Goal: Task Accomplishment & Management: Use online tool/utility

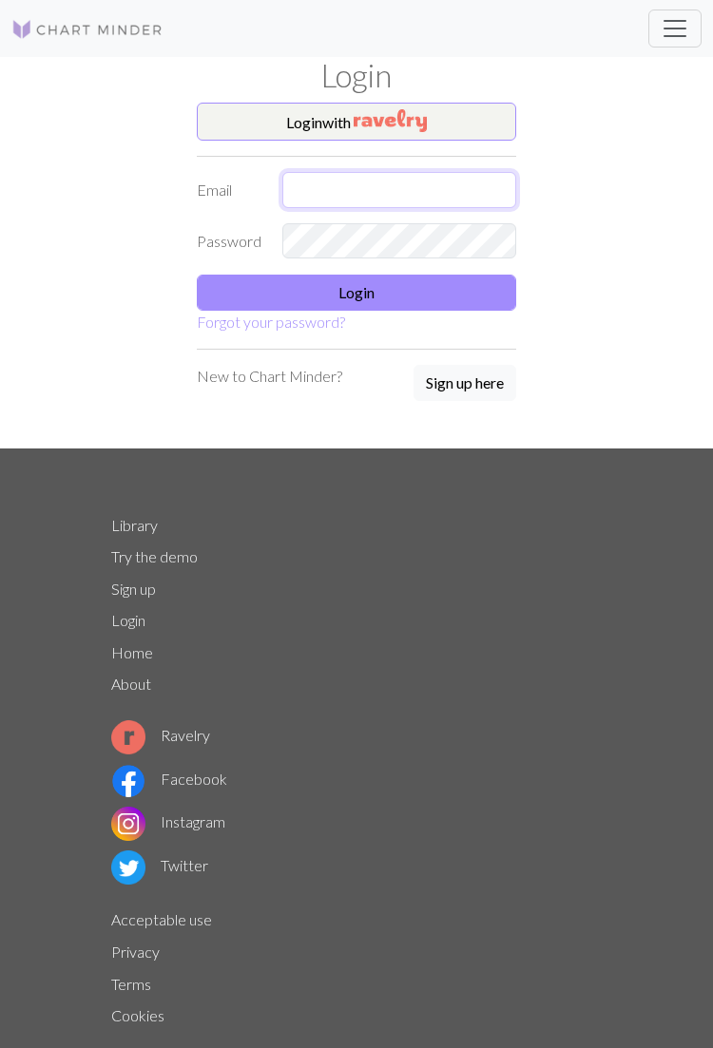
type input "[EMAIL_ADDRESS][DOMAIN_NAME]"
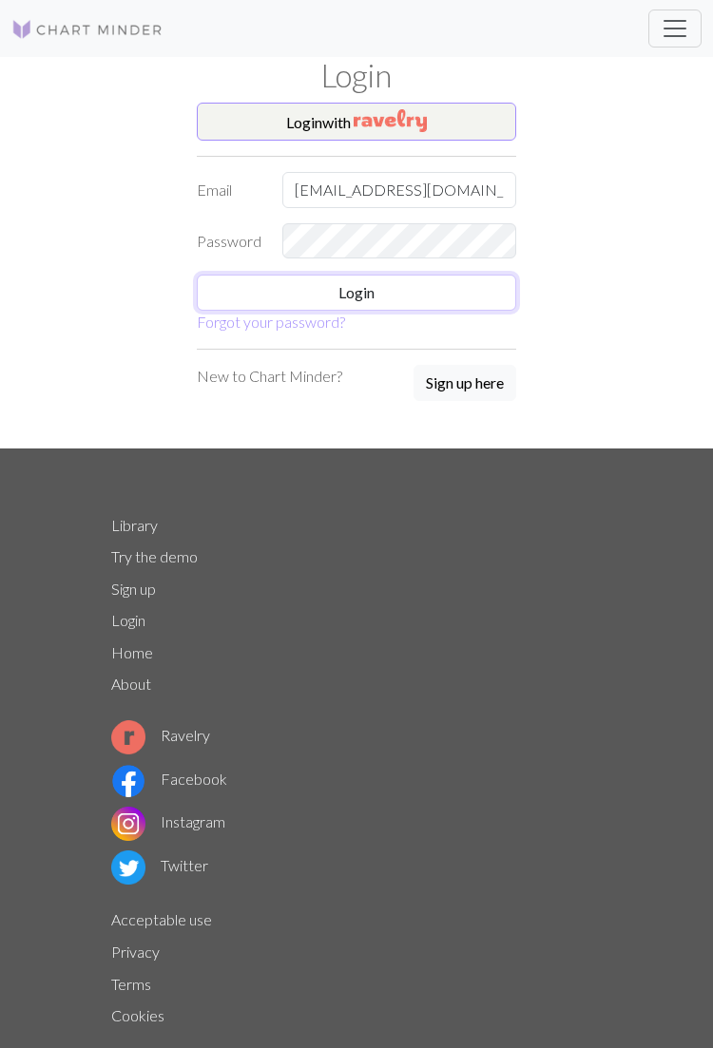
click at [438, 297] on button "Login" at bounding box center [356, 293] width 319 height 36
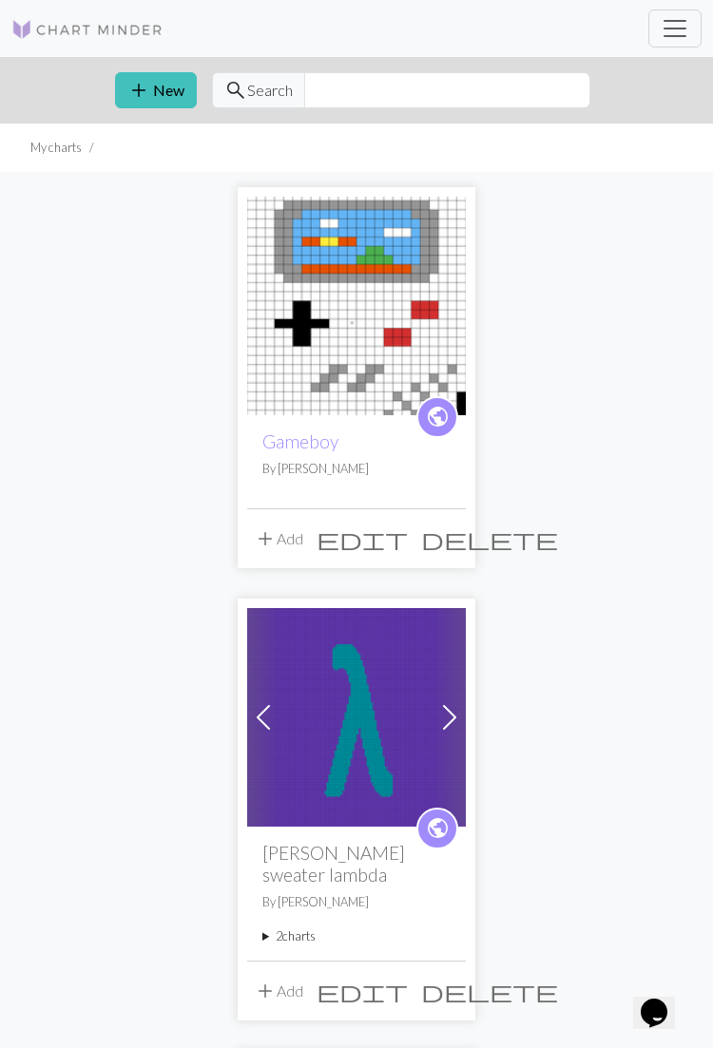
click at [335, 440] on link "Gameboy" at bounding box center [300, 442] width 76 height 22
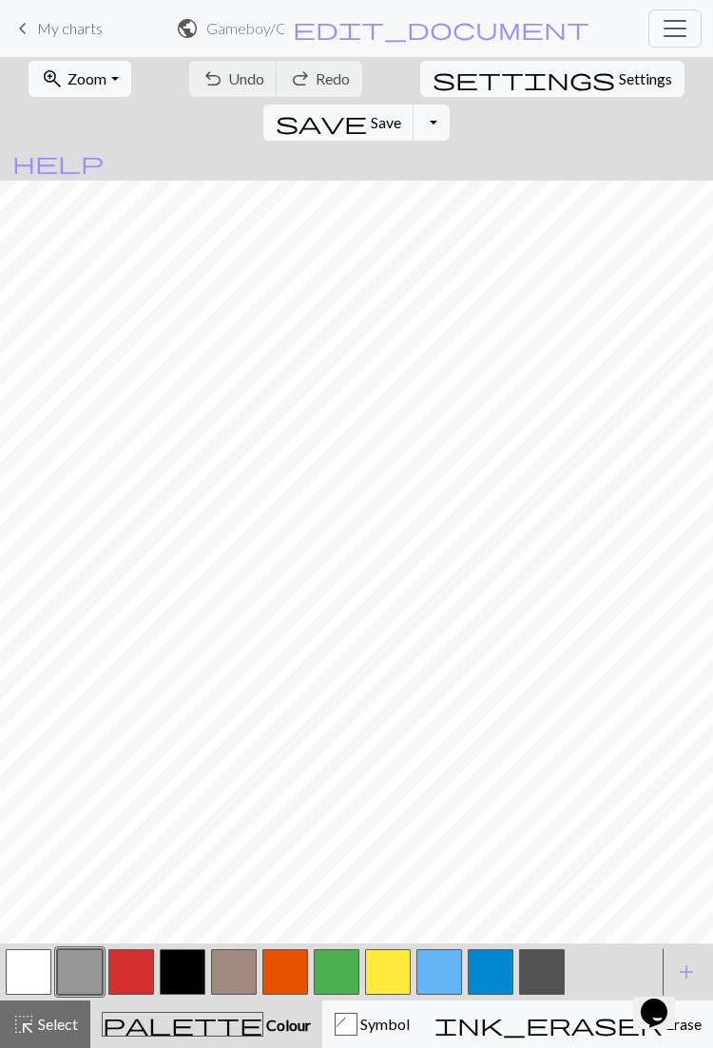
click at [357, 1022] on span "Symbol" at bounding box center [383, 1024] width 52 height 18
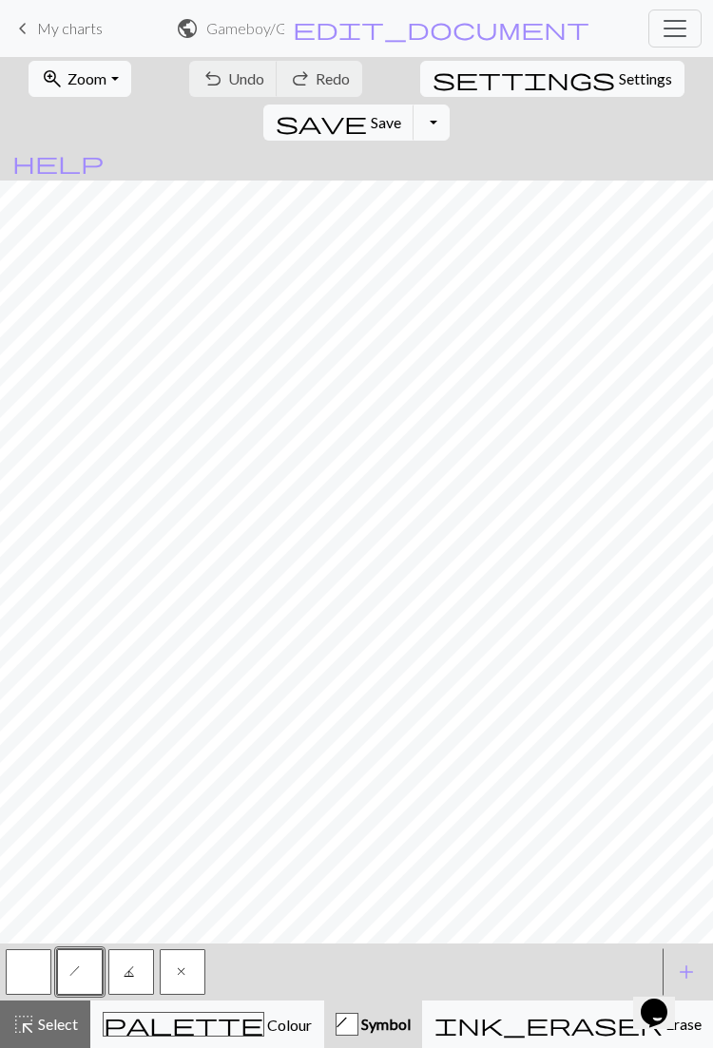
click at [18, 969] on button "button" at bounding box center [29, 972] width 46 height 46
click at [48, 1035] on div "highlight_alt Select Select" at bounding box center [45, 1024] width 66 height 23
click at [141, 1025] on span "palette" at bounding box center [184, 1024] width 160 height 27
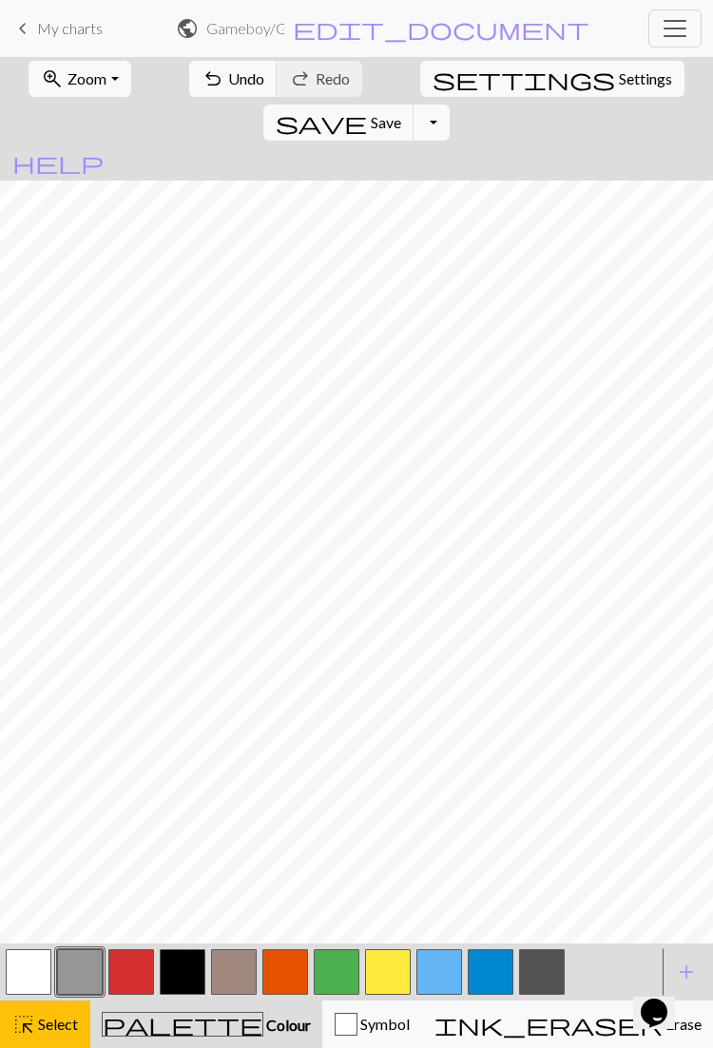
click at [58, 1036] on button "highlight_alt Select Select" at bounding box center [45, 1025] width 90 height 48
click at [619, 84] on span "Settings" at bounding box center [645, 78] width 53 height 23
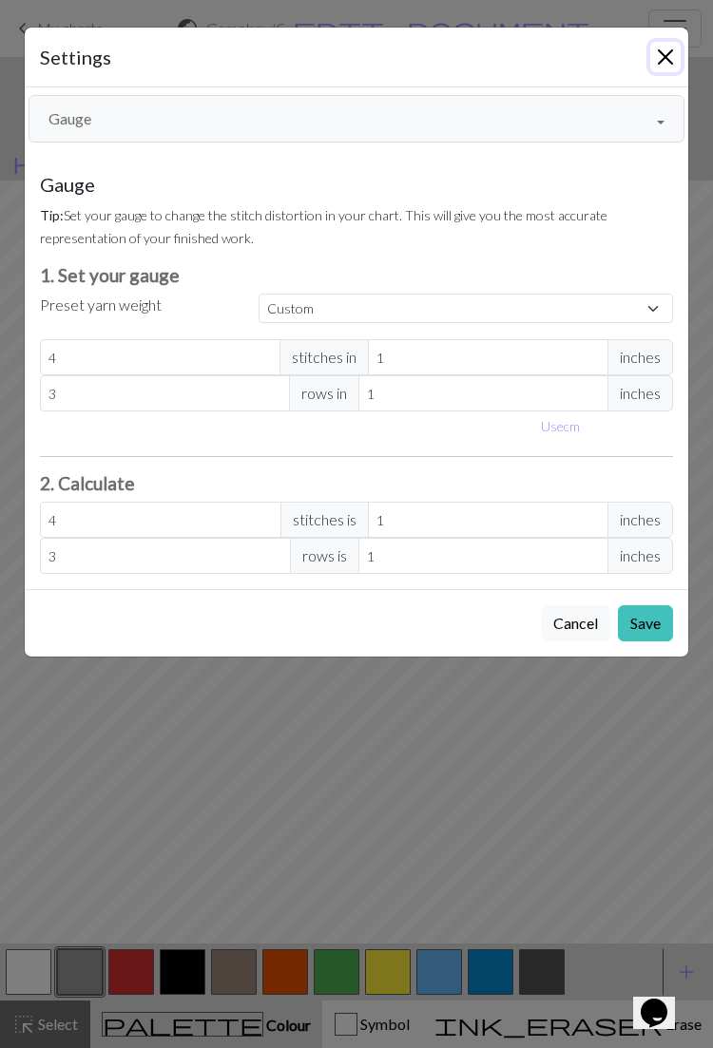
click at [657, 63] on button "Close" at bounding box center [665, 57] width 30 height 30
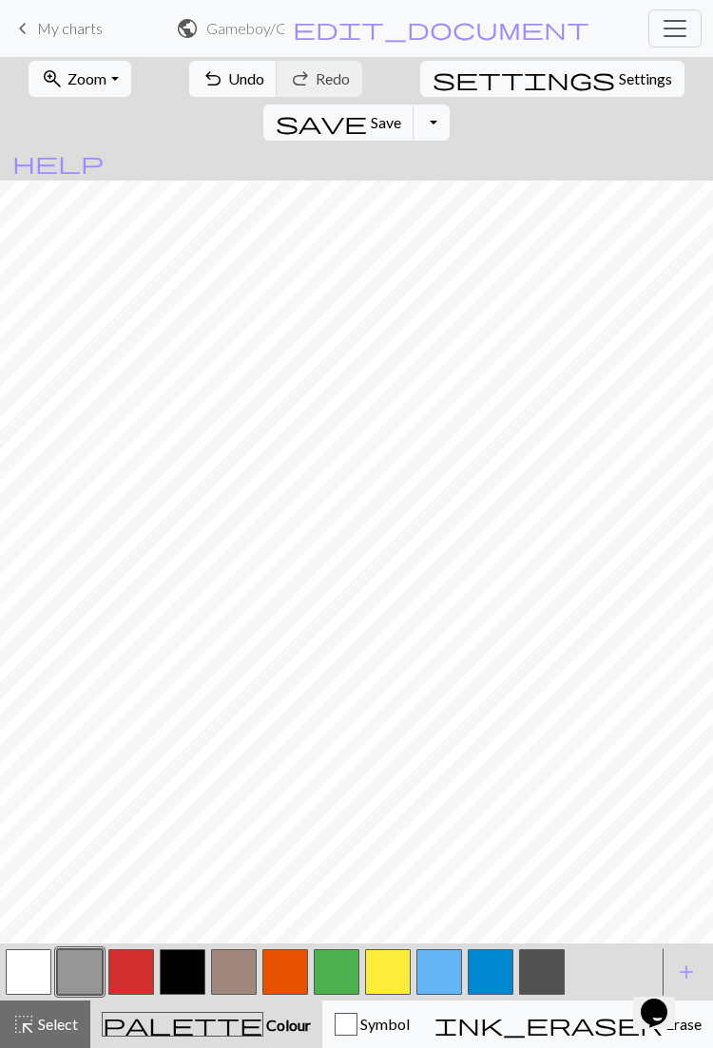
click at [619, 81] on span "Settings" at bounding box center [645, 78] width 53 height 23
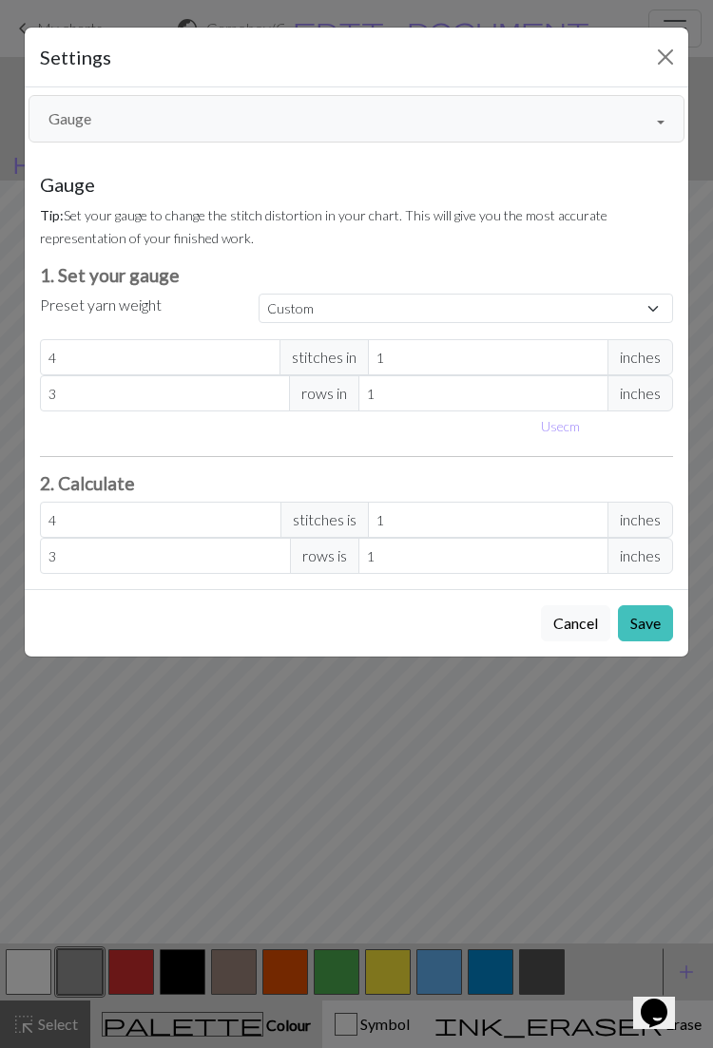
click at [631, 96] on button "Gauge" at bounding box center [357, 119] width 656 height 48
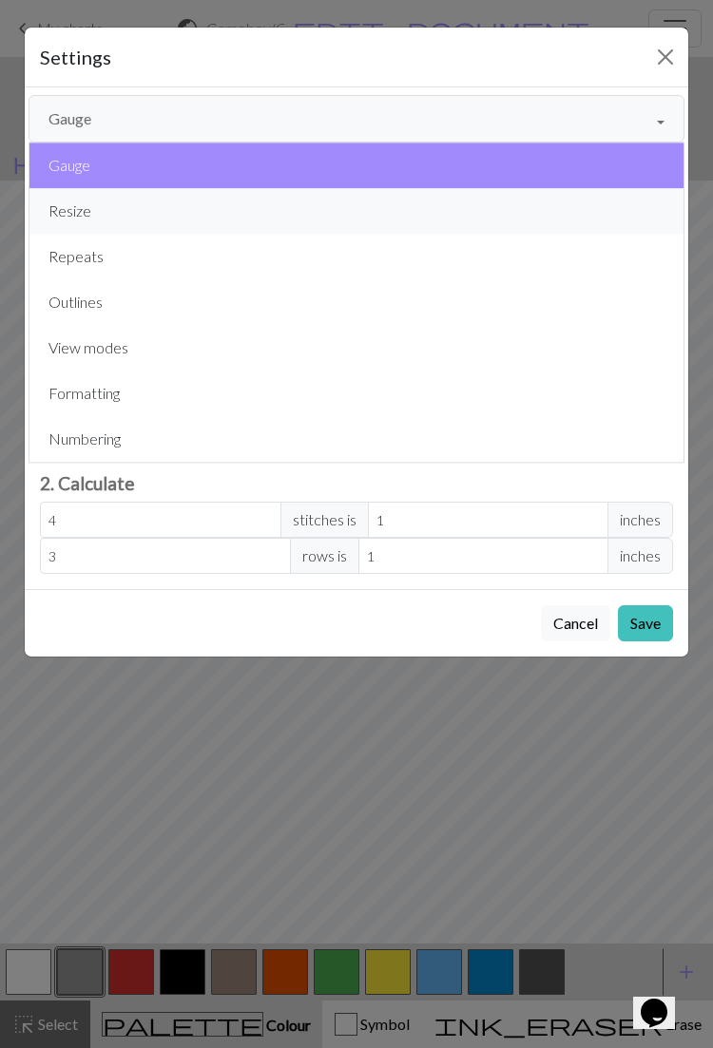
click at [307, 226] on button "Resize" at bounding box center [356, 211] width 654 height 46
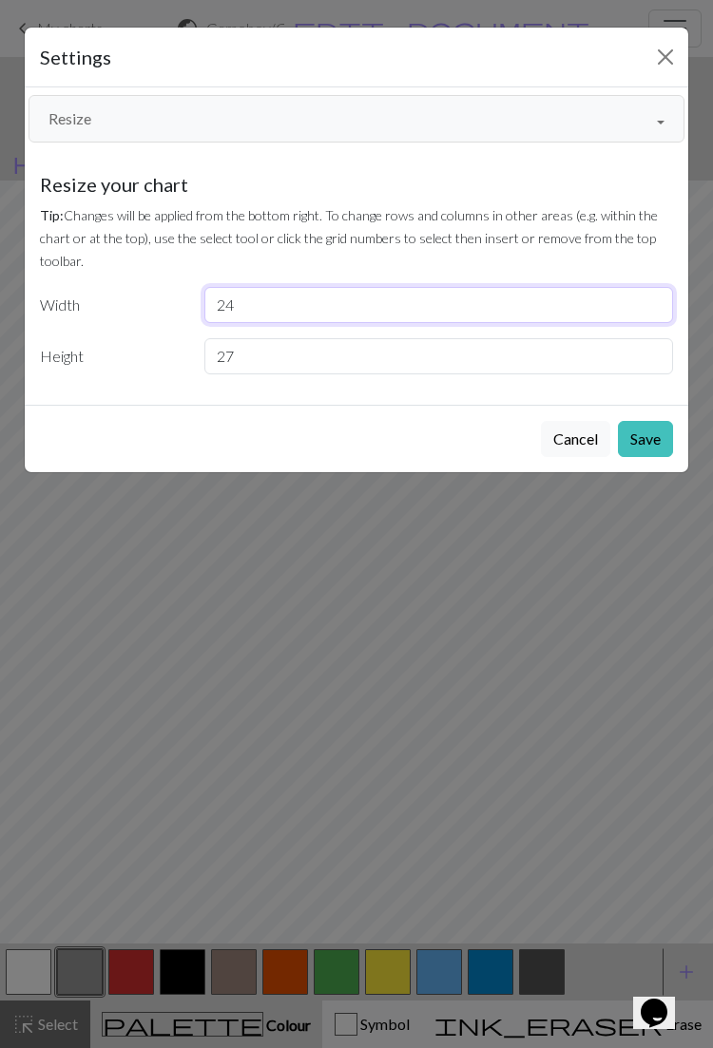
click at [453, 296] on input "24" at bounding box center [438, 305] width 469 height 36
click at [625, 107] on button "Resize" at bounding box center [357, 119] width 656 height 48
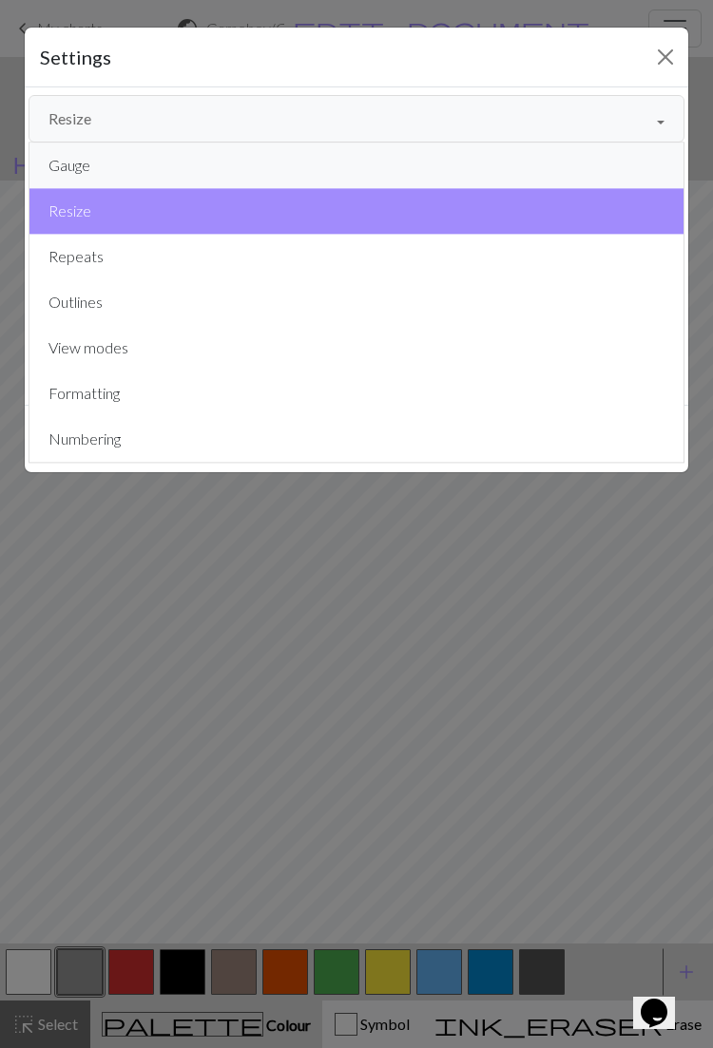
click at [393, 174] on button "Gauge" at bounding box center [356, 166] width 654 height 46
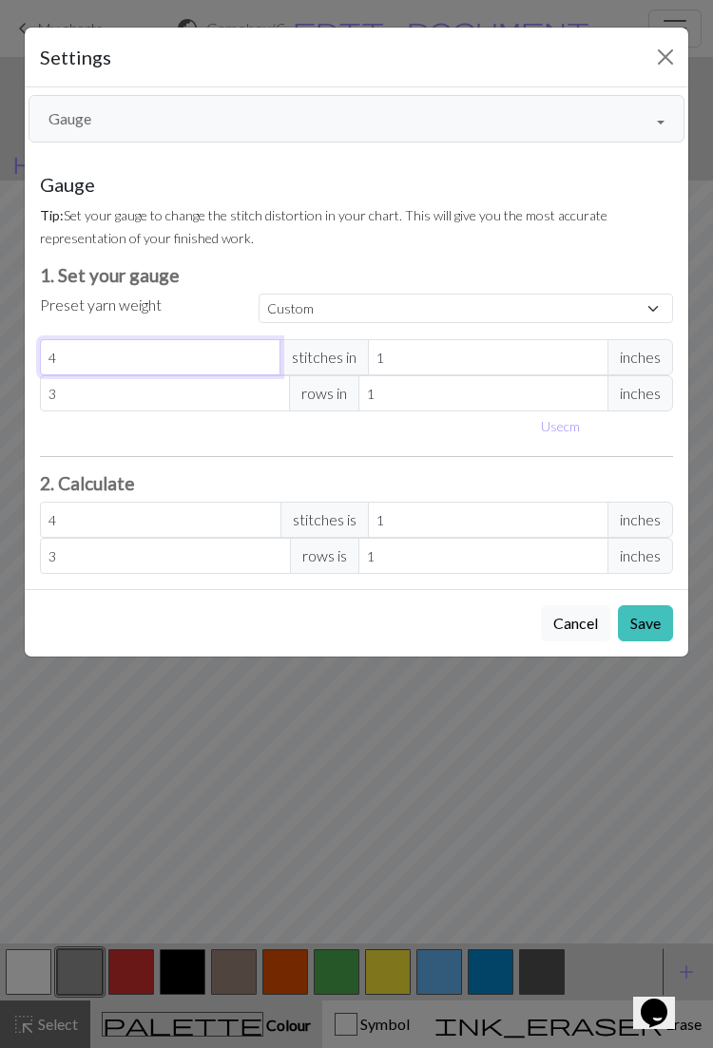
click at [124, 346] on input "4" at bounding box center [160, 357] width 240 height 36
type input "0"
type input "5"
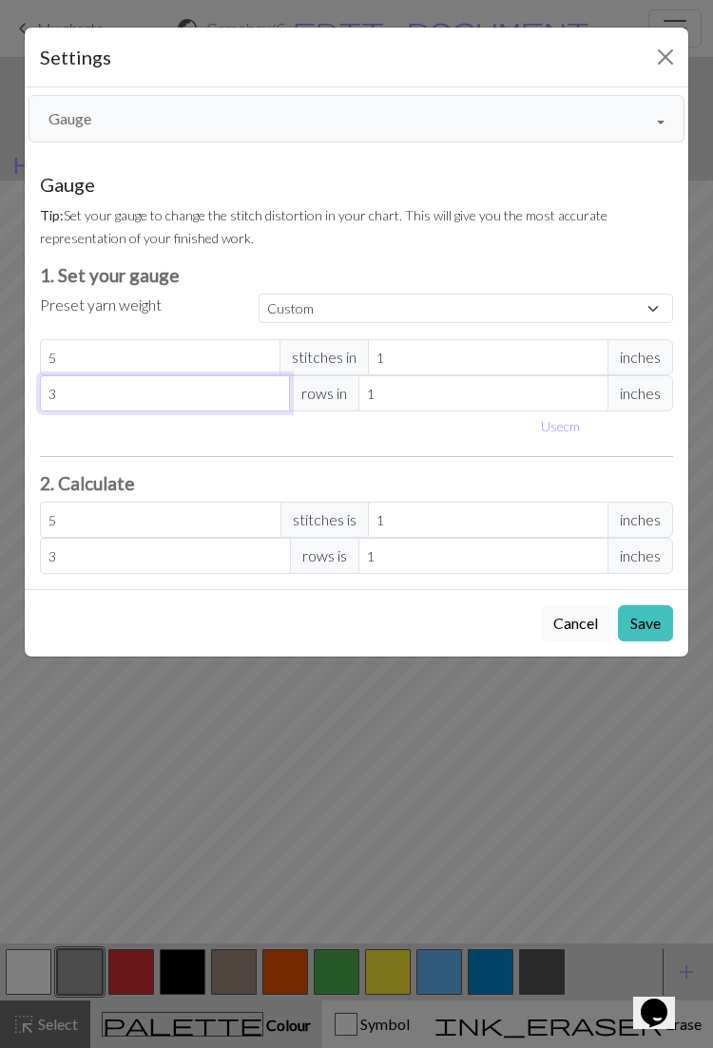
click at [128, 394] on input "3" at bounding box center [165, 393] width 250 height 36
type input "0"
type input "4"
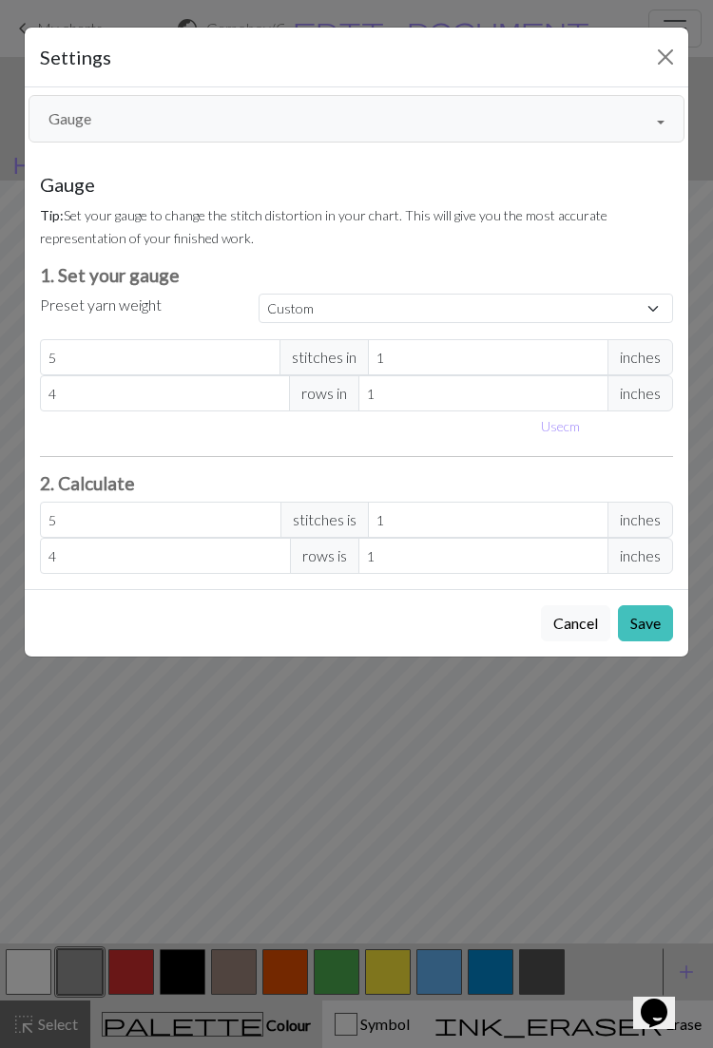
click at [656, 614] on button "Save" at bounding box center [645, 623] width 55 height 36
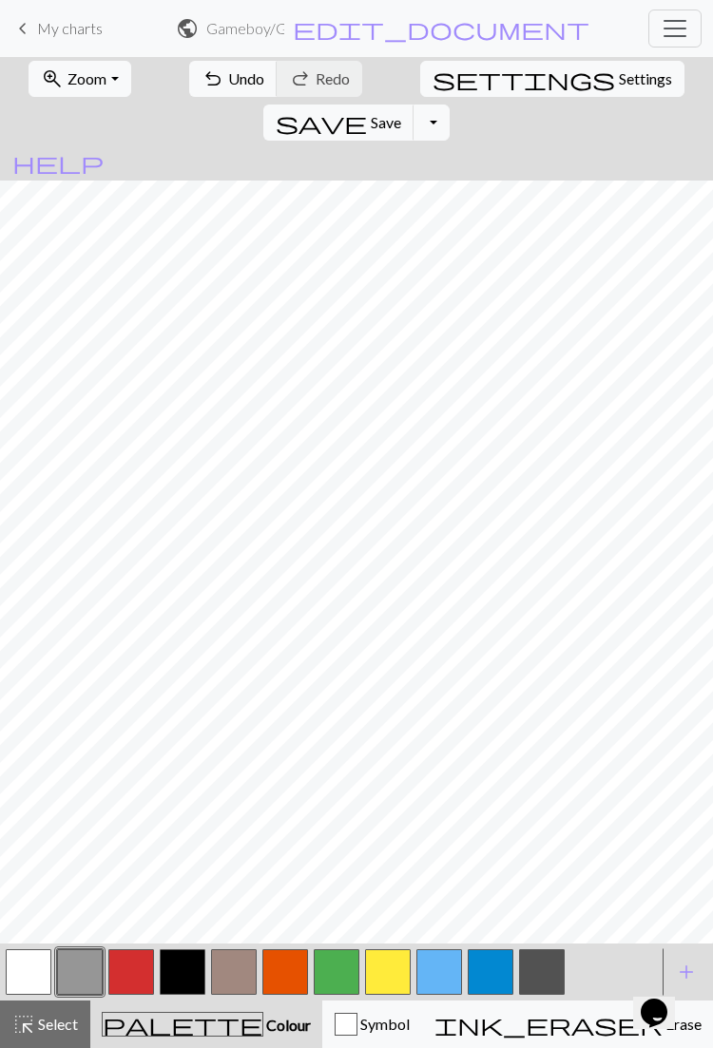
click at [619, 89] on span "Settings" at bounding box center [645, 78] width 53 height 23
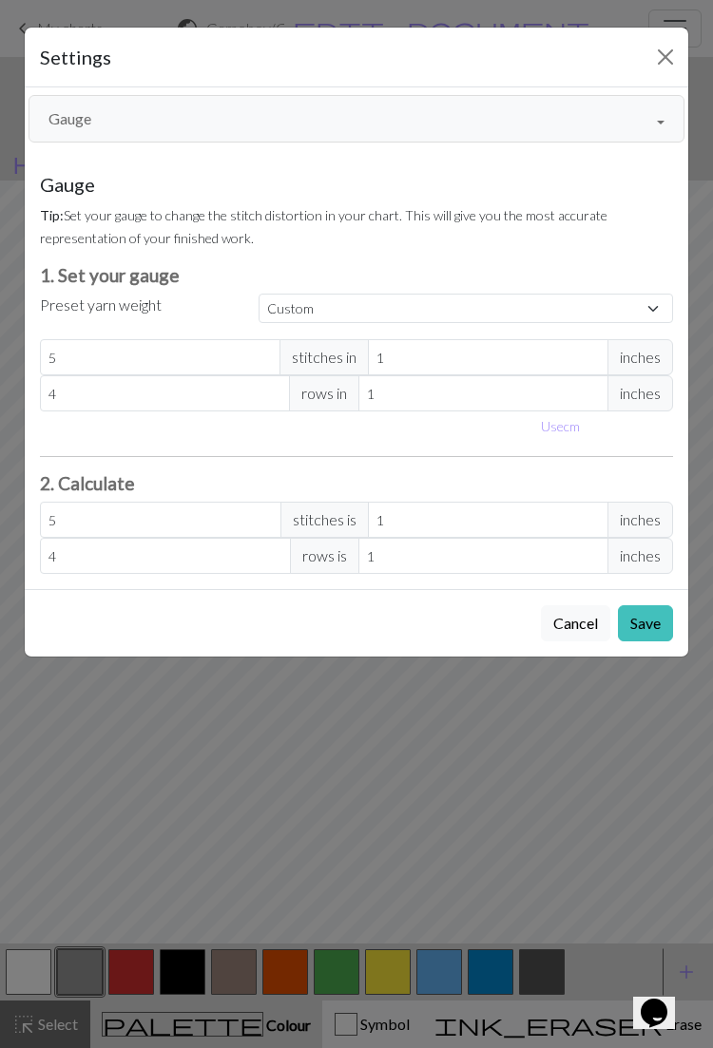
click at [89, 111] on button "Gauge" at bounding box center [357, 119] width 656 height 48
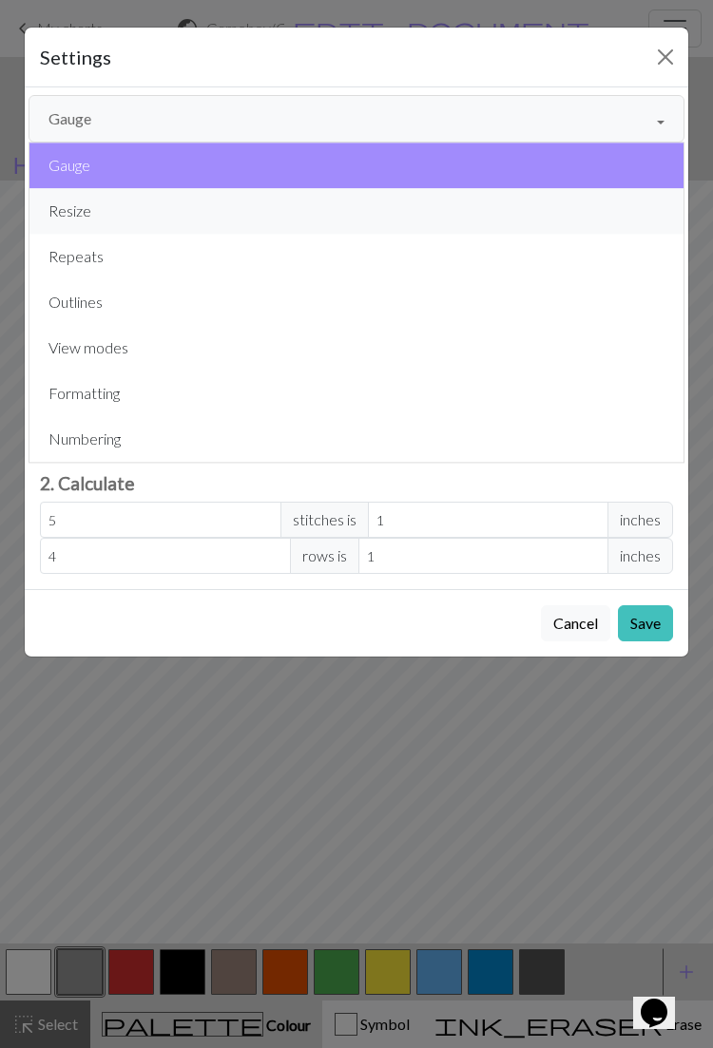
click at [74, 201] on button "Resize" at bounding box center [356, 211] width 654 height 46
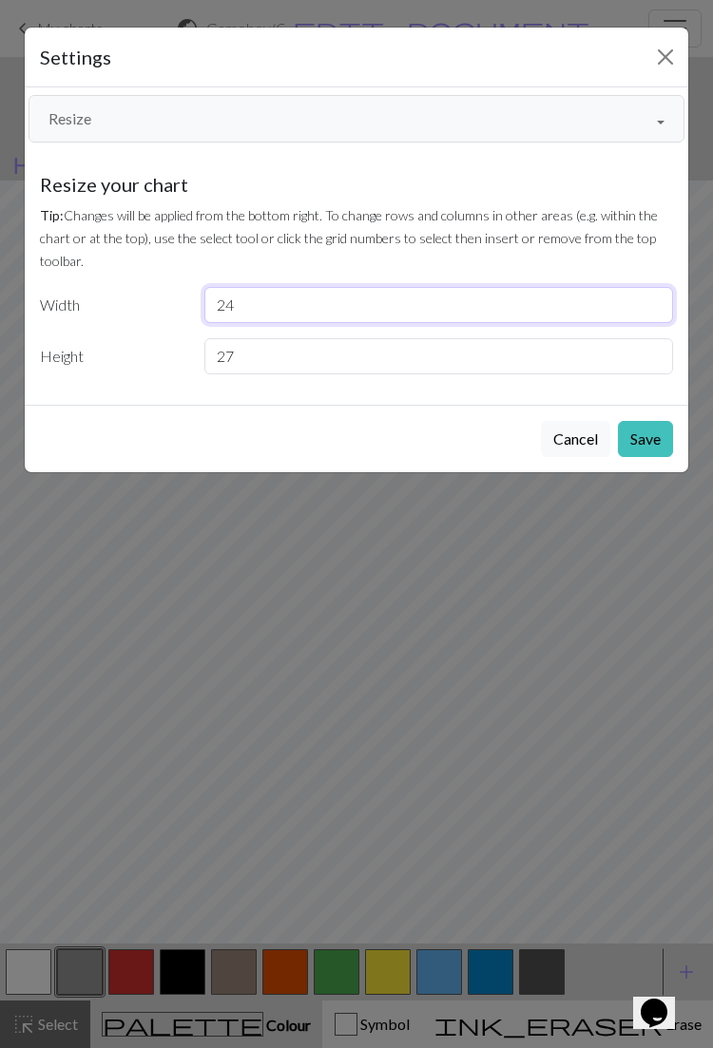
click at [272, 309] on input "24" at bounding box center [438, 305] width 469 height 36
type input "2"
type input "30"
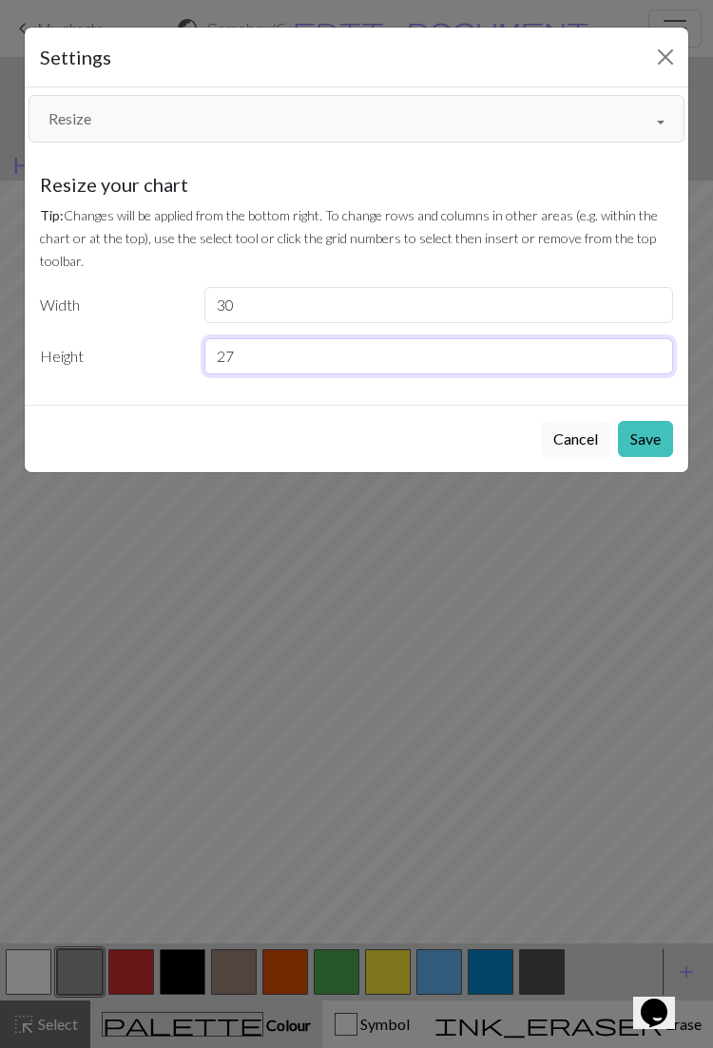
click at [587, 345] on input "27" at bounding box center [438, 356] width 469 height 36
type input "2"
type input "34"
click at [649, 431] on button "Save" at bounding box center [645, 439] width 55 height 36
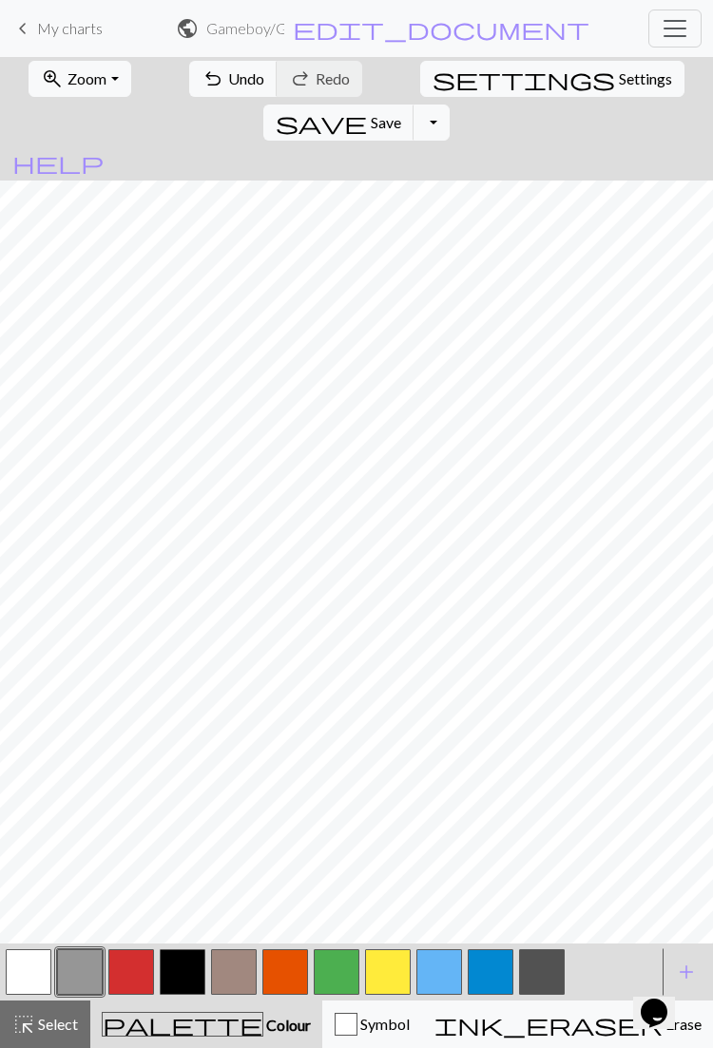
click at [432, 88] on span "settings" at bounding box center [523, 79] width 182 height 27
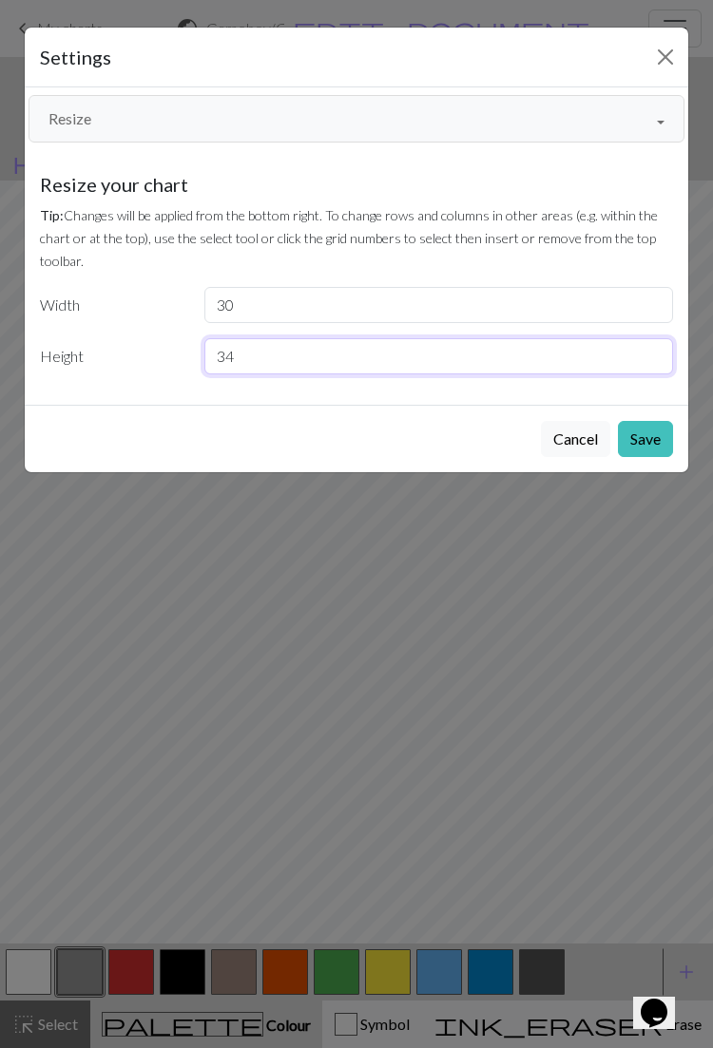
click at [283, 361] on input "34" at bounding box center [438, 356] width 469 height 36
type input "36"
click at [656, 437] on button "Save" at bounding box center [645, 439] width 55 height 36
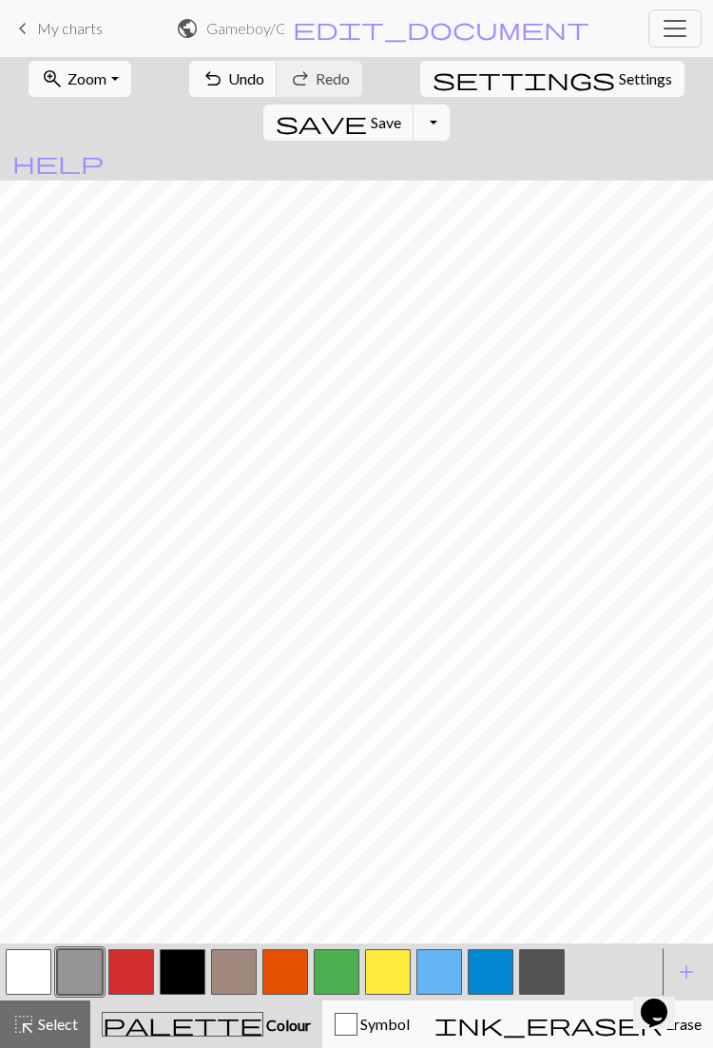
click at [34, 965] on button "button" at bounding box center [29, 972] width 46 height 46
click at [198, 963] on button "button" at bounding box center [183, 972] width 46 height 46
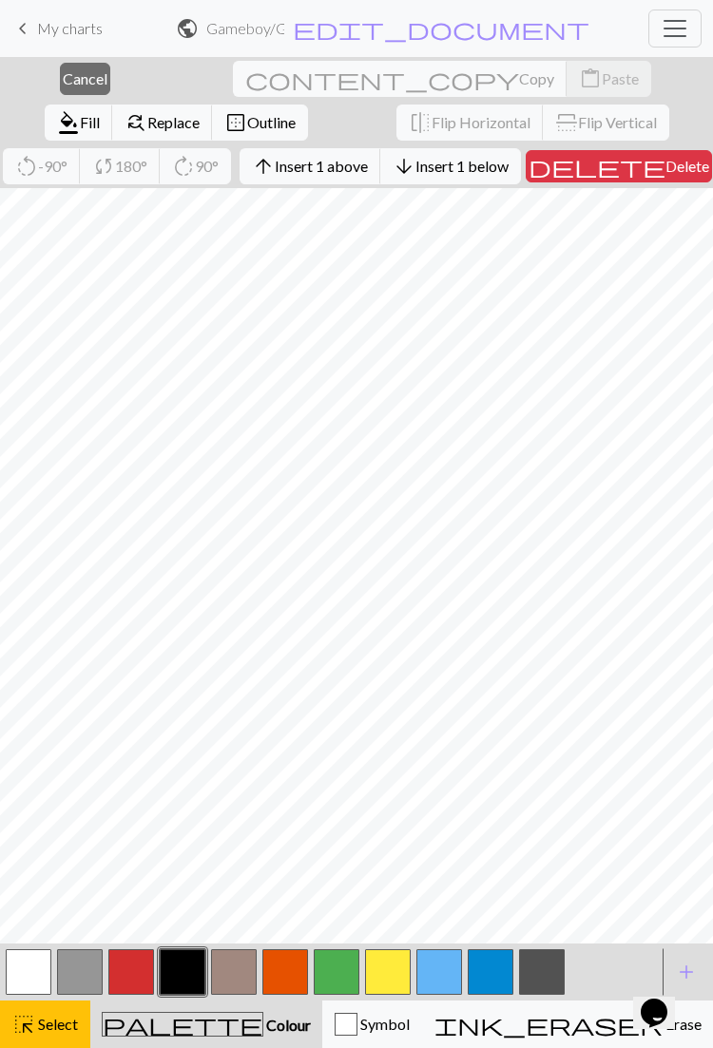
click at [263, 1023] on span "Colour" at bounding box center [287, 1025] width 48 height 18
click at [67, 1029] on span "Select" at bounding box center [56, 1024] width 43 height 18
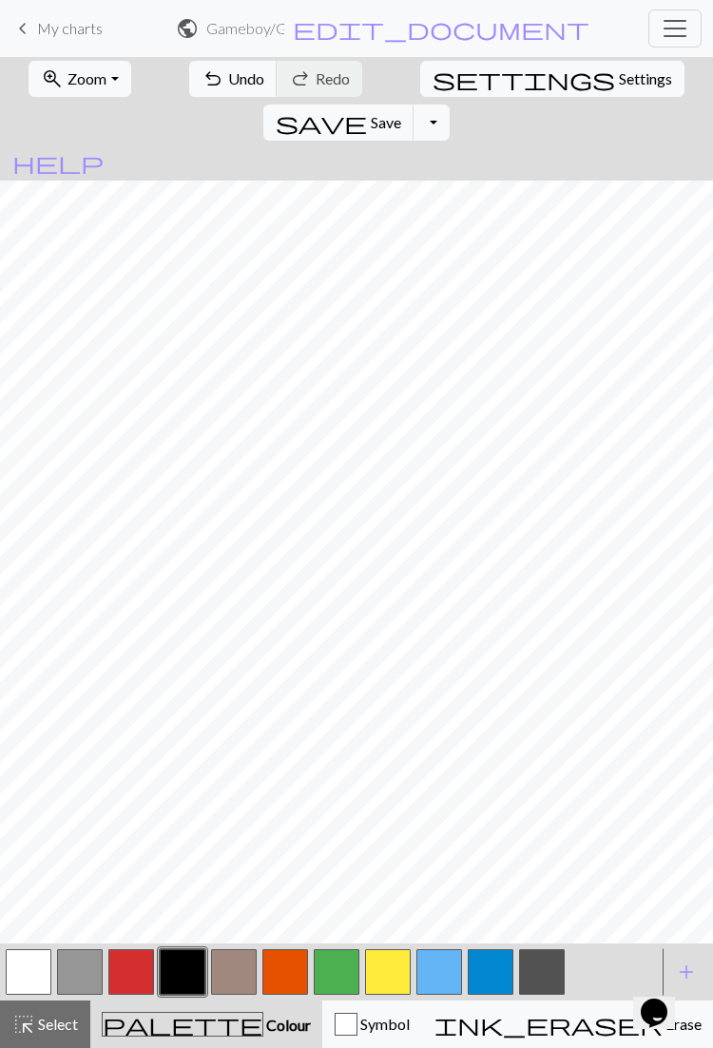
click at [38, 966] on button "button" at bounding box center [29, 972] width 46 height 46
click at [192, 979] on button "button" at bounding box center [183, 972] width 46 height 46
click at [81, 967] on button "button" at bounding box center [80, 972] width 46 height 46
click at [40, 964] on button "button" at bounding box center [29, 972] width 46 height 46
click at [185, 969] on button "button" at bounding box center [183, 972] width 46 height 46
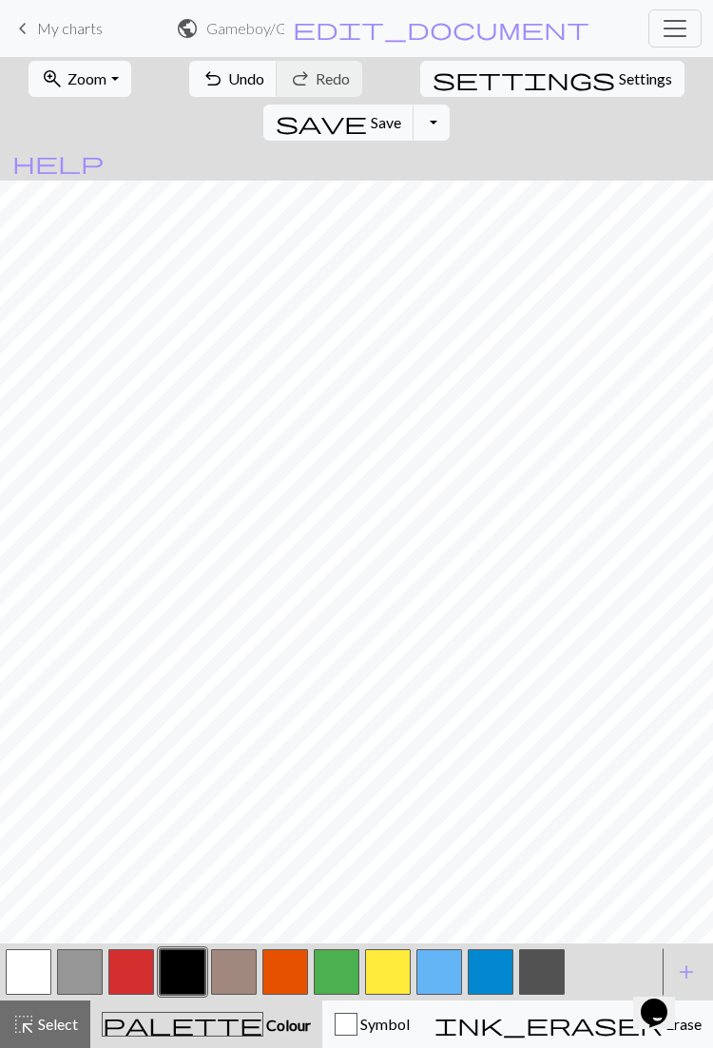
click at [38, 974] on button "button" at bounding box center [29, 972] width 46 height 46
click at [335, 1014] on div "button" at bounding box center [346, 1024] width 23 height 23
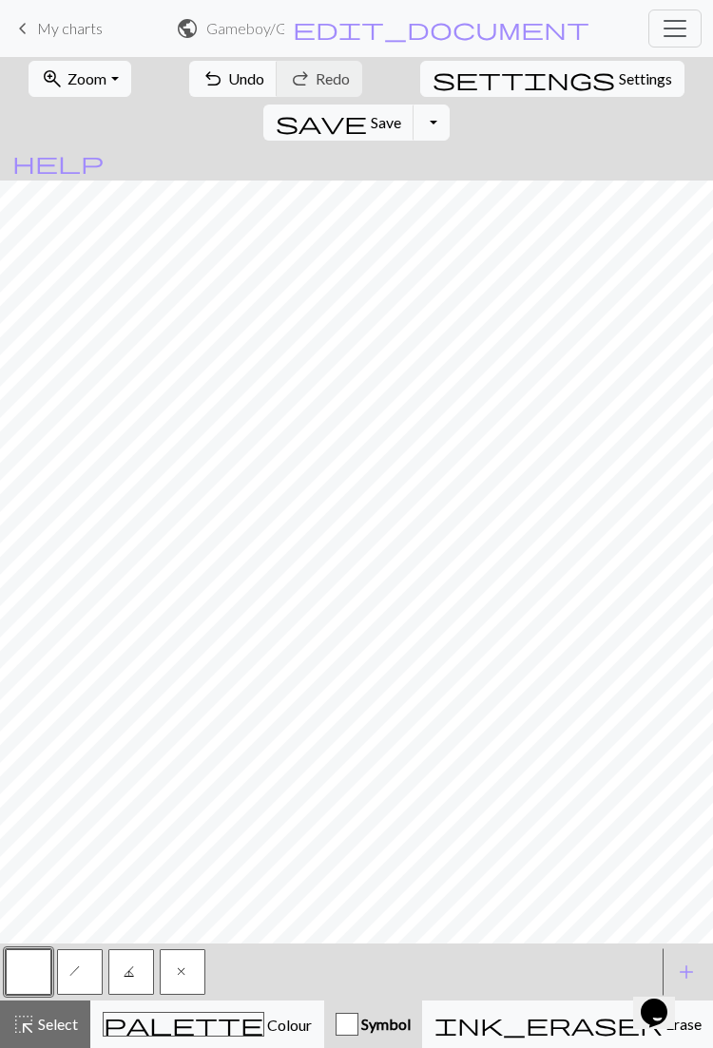
click at [141, 969] on button "J" at bounding box center [131, 972] width 46 height 46
click at [79, 972] on span "h" at bounding box center [80, 974] width 23 height 19
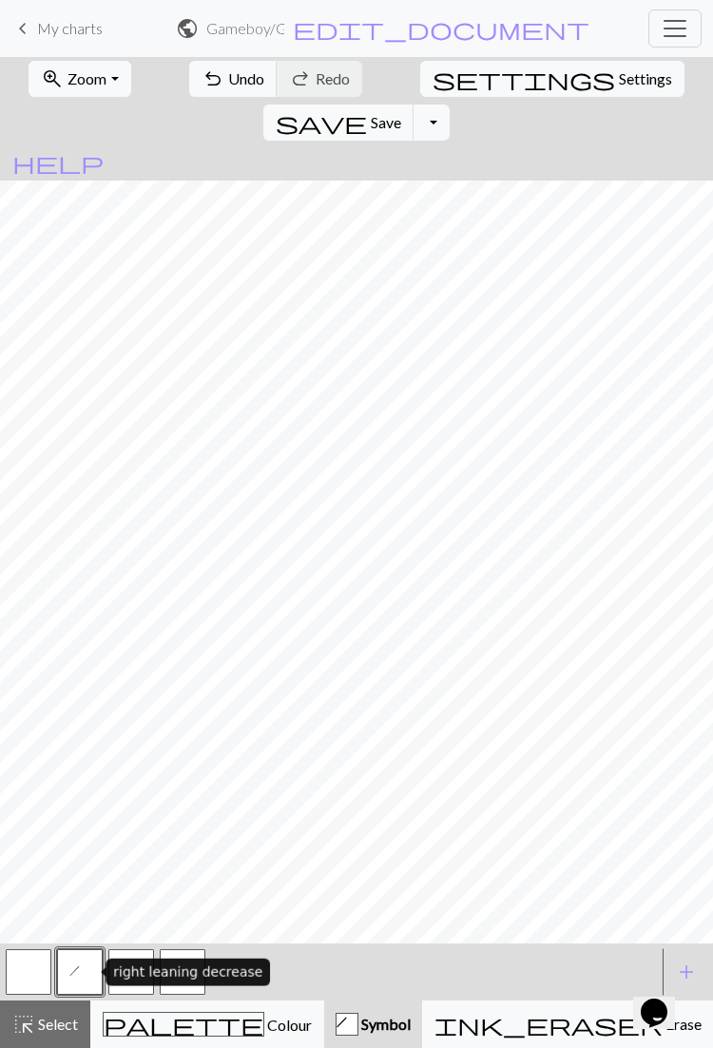
click at [138, 990] on button "J" at bounding box center [131, 972] width 46 height 46
click at [86, 970] on button "h" at bounding box center [80, 972] width 46 height 46
click at [134, 985] on div "right leaning decrease" at bounding box center [187, 973] width 164 height 28
click at [129, 975] on span "J" at bounding box center [131, 974] width 15 height 19
click at [38, 985] on button "button" at bounding box center [29, 972] width 46 height 46
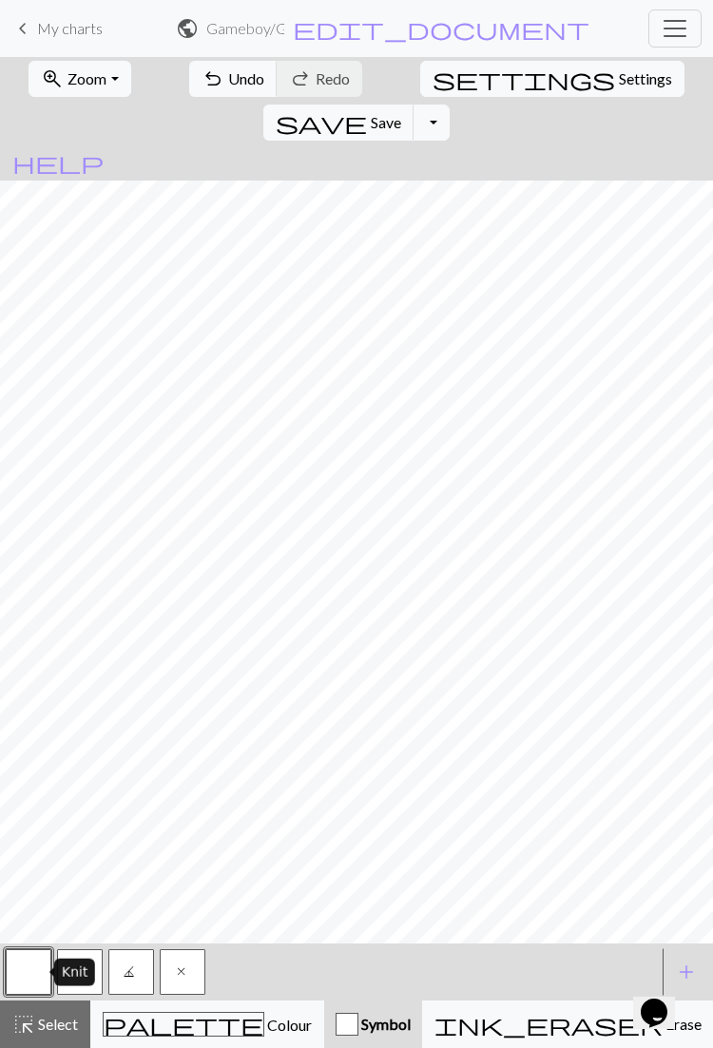
click at [264, 1024] on span "Colour" at bounding box center [288, 1025] width 48 height 18
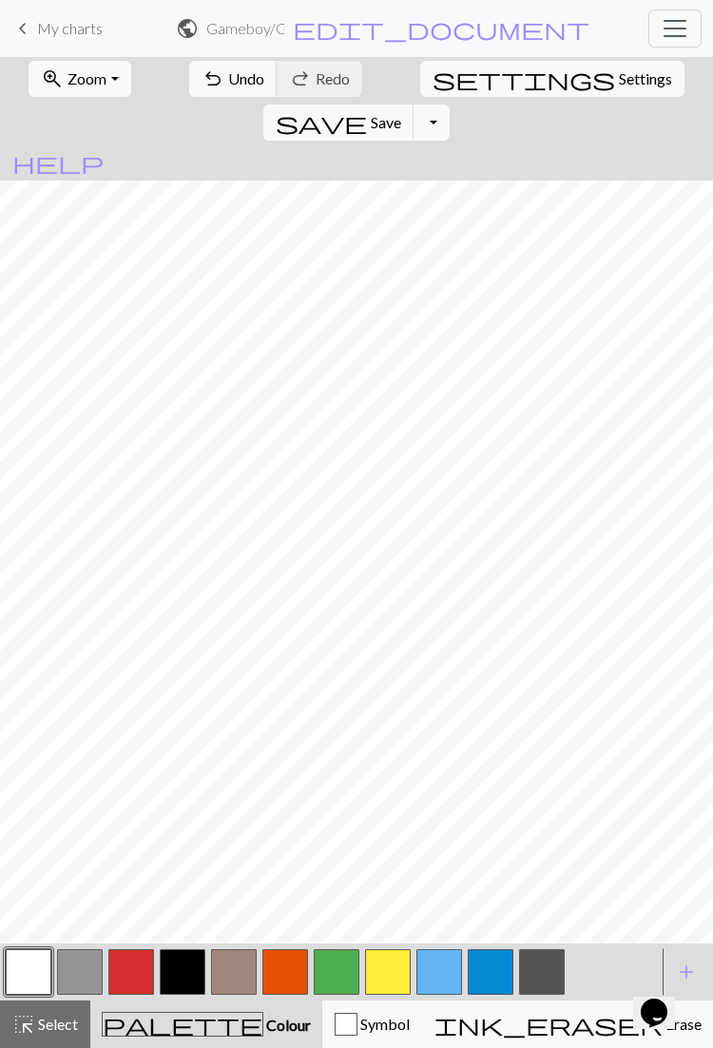
click at [50, 967] on button "button" at bounding box center [29, 972] width 46 height 46
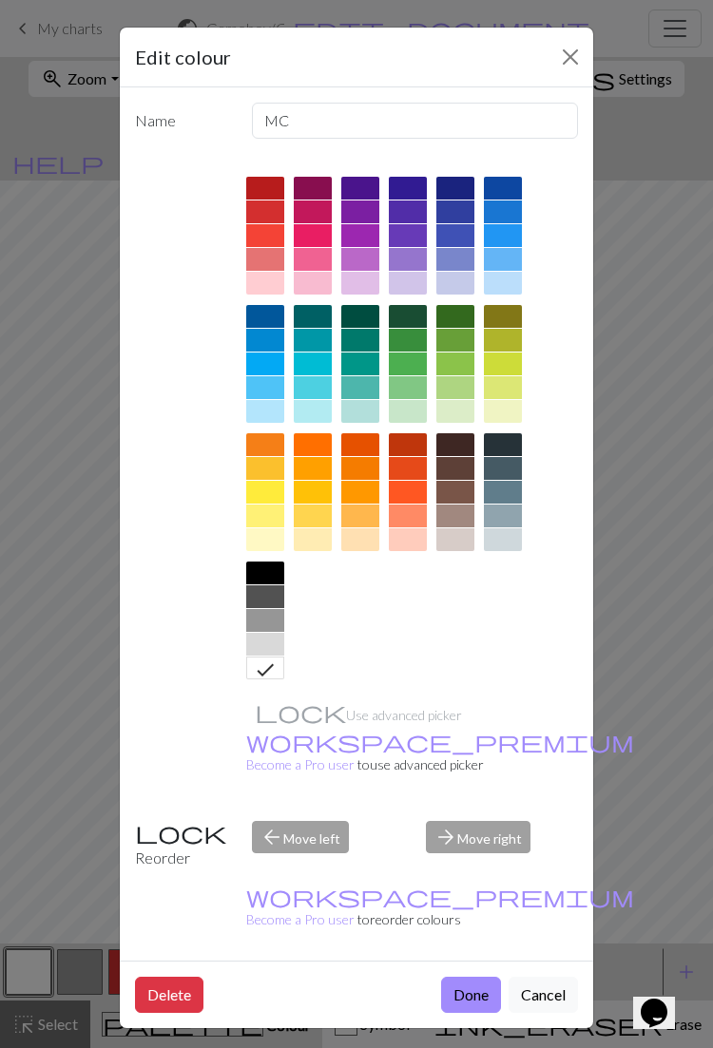
click at [479, 977] on button "Done" at bounding box center [471, 995] width 60 height 36
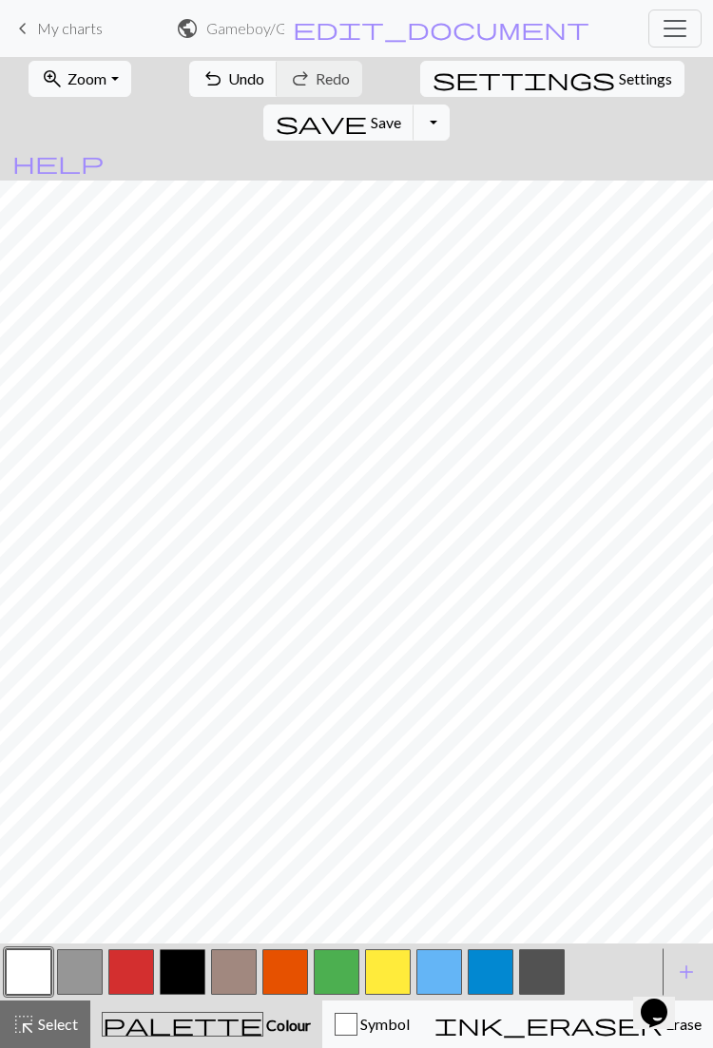
click at [322, 1037] on button "Symbol" at bounding box center [372, 1025] width 100 height 48
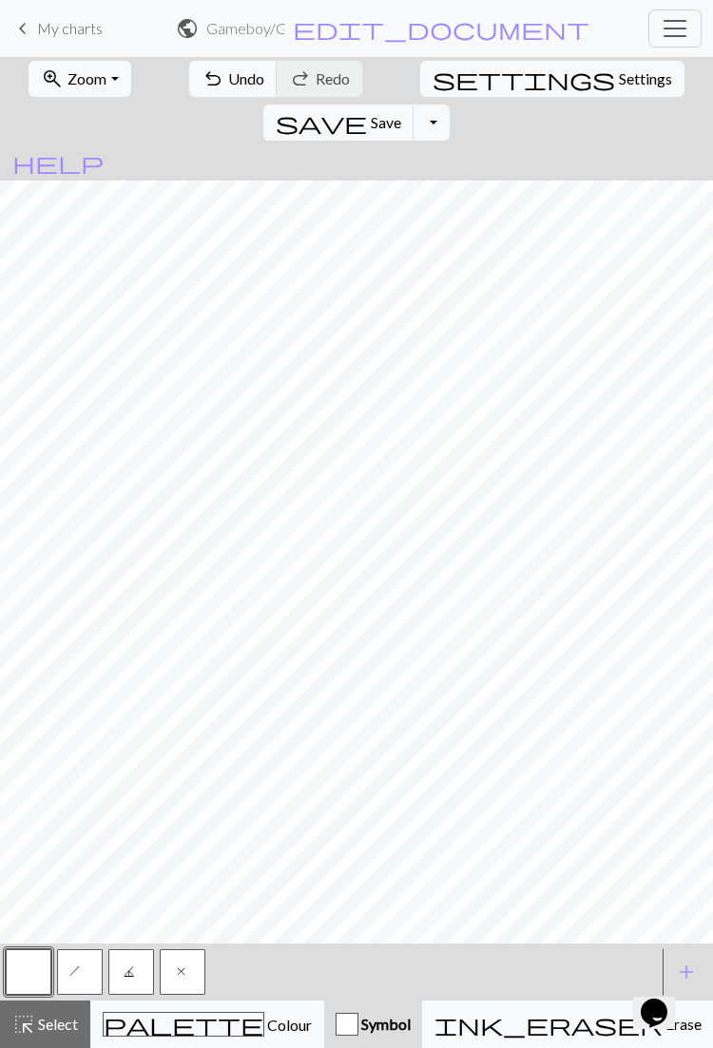
click at [264, 1032] on span "Colour" at bounding box center [288, 1025] width 48 height 18
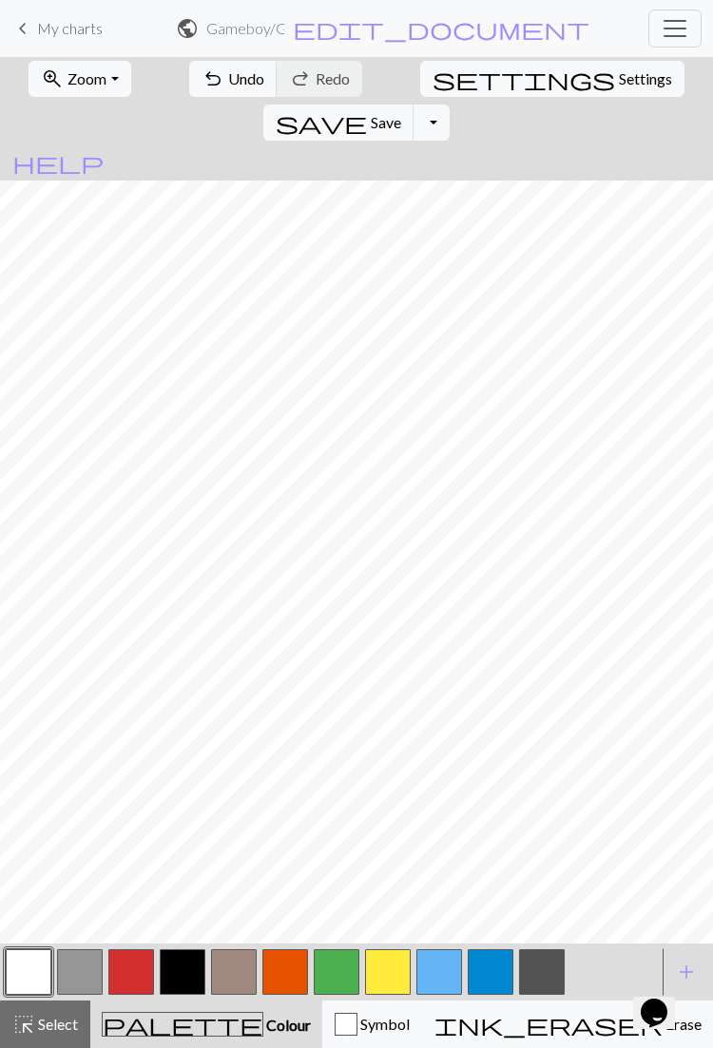
click at [186, 978] on button "button" at bounding box center [183, 972] width 46 height 46
click at [47, 969] on button "button" at bounding box center [29, 972] width 46 height 46
click at [202, 969] on button "button" at bounding box center [183, 972] width 46 height 46
click at [34, 969] on button "button" at bounding box center [29, 972] width 46 height 46
click at [201, 976] on button "button" at bounding box center [183, 972] width 46 height 46
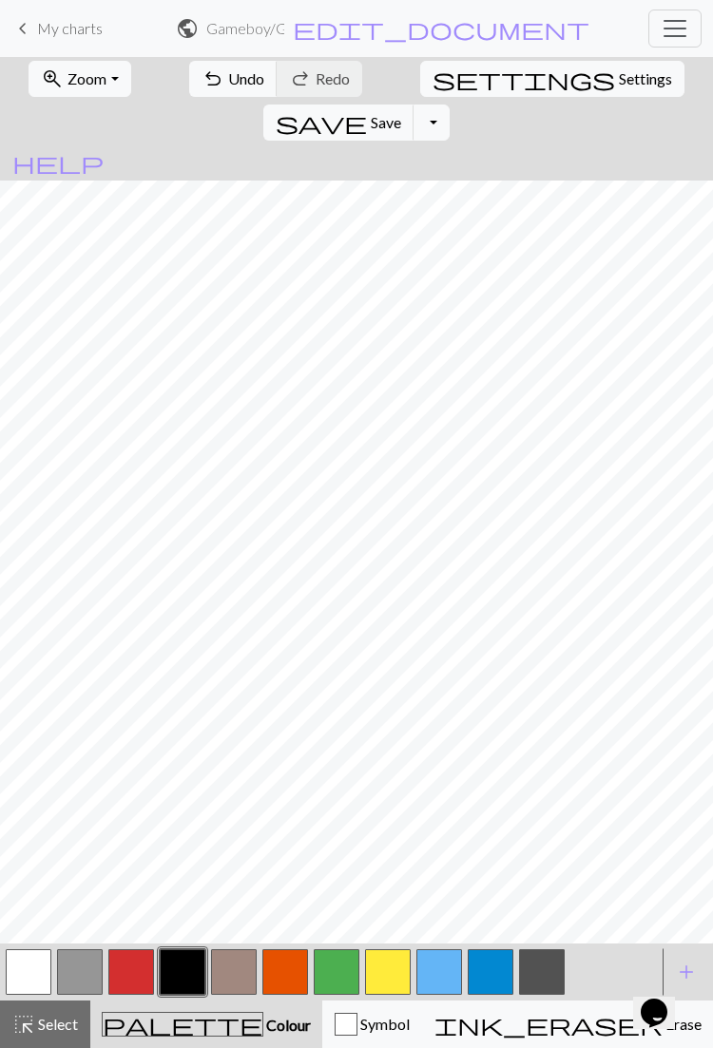
click at [24, 966] on button "button" at bounding box center [29, 972] width 46 height 46
click at [82, 967] on button "button" at bounding box center [80, 972] width 46 height 46
click at [48, 972] on button "button" at bounding box center [29, 972] width 46 height 46
click at [97, 972] on button "button" at bounding box center [80, 972] width 46 height 46
click at [38, 975] on button "button" at bounding box center [29, 972] width 46 height 46
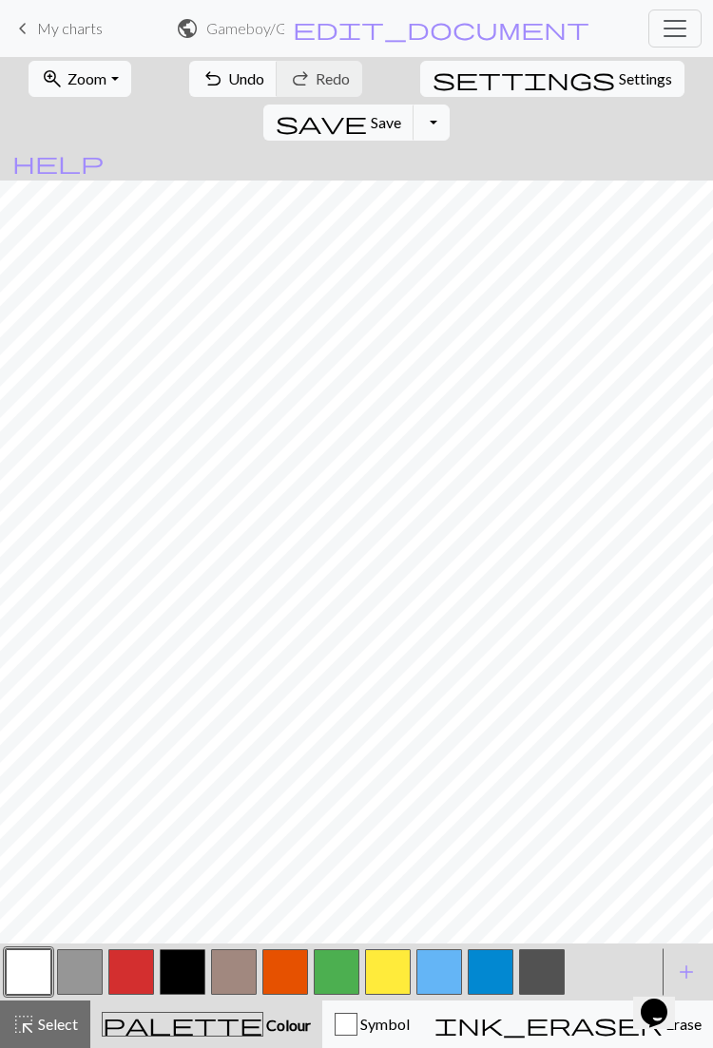
click at [37, 967] on button "button" at bounding box center [29, 972] width 46 height 46
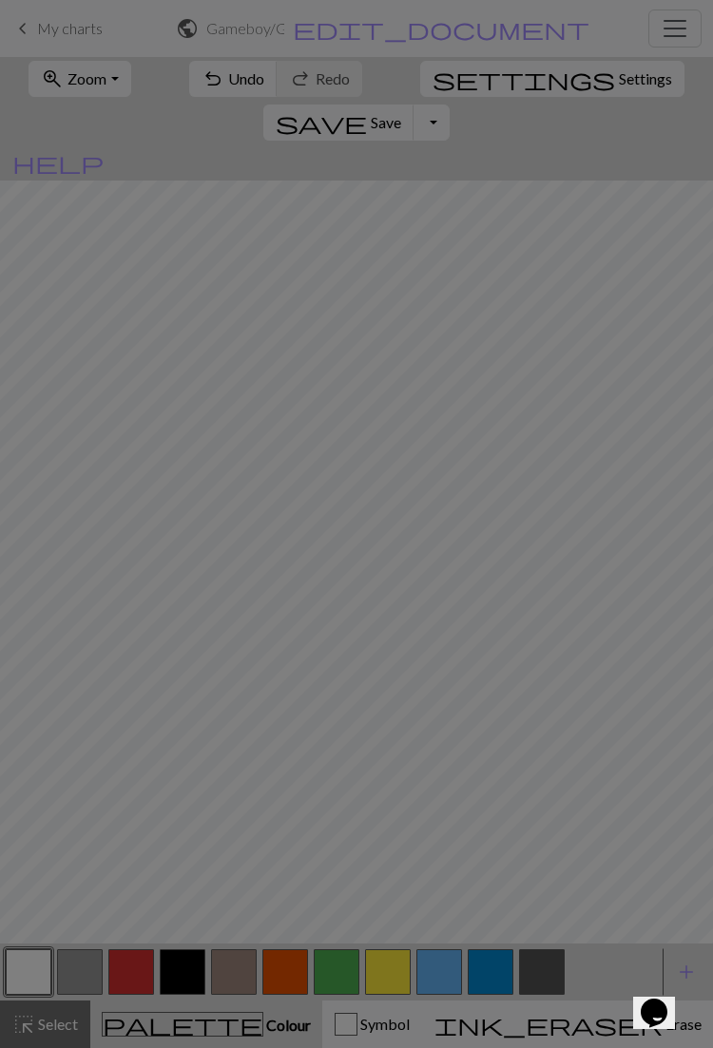
click at [94, 967] on div "Edit colour Name MC Use advanced picker workspace_premium Become a Pro user to …" at bounding box center [356, 524] width 713 height 1048
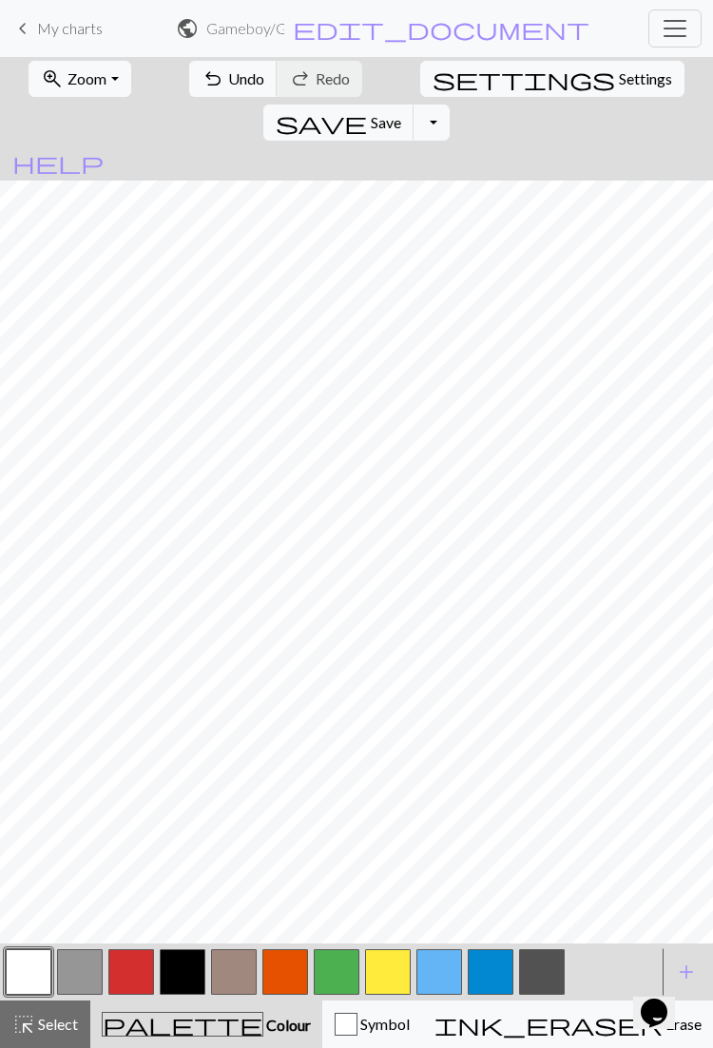
click at [84, 976] on button "button" at bounding box center [80, 972] width 46 height 46
click at [28, 964] on button "button" at bounding box center [29, 972] width 46 height 46
click at [85, 967] on button "button" at bounding box center [80, 972] width 46 height 46
click at [36, 960] on button "button" at bounding box center [29, 972] width 46 height 46
click at [96, 972] on button "button" at bounding box center [80, 972] width 46 height 46
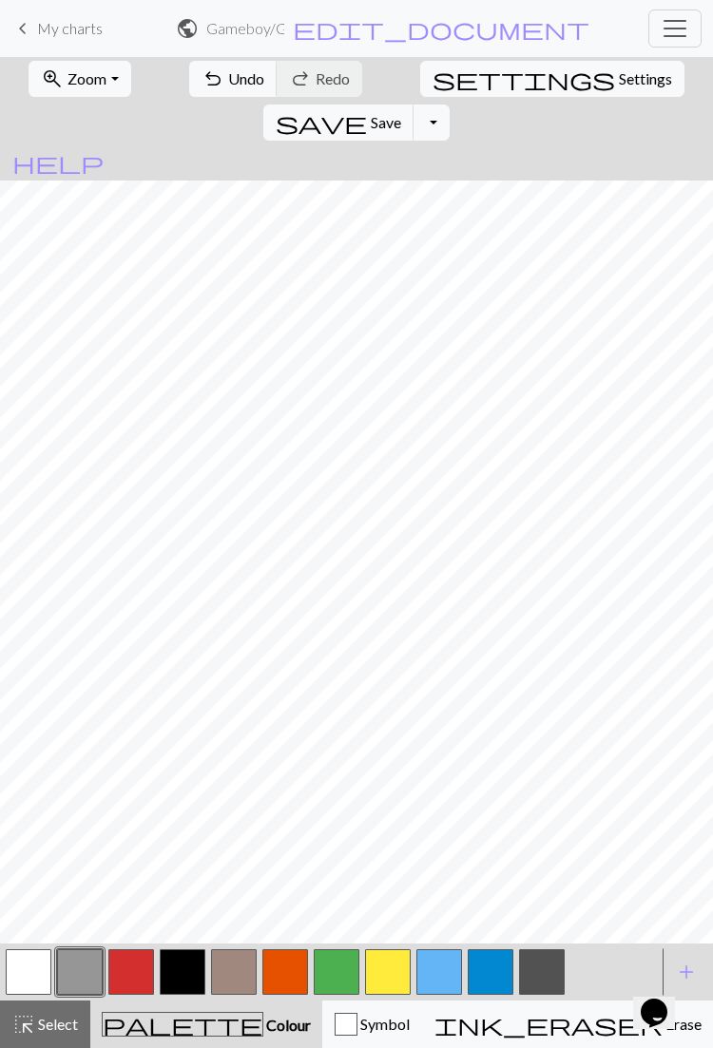
click at [29, 967] on button "button" at bounding box center [29, 972] width 46 height 46
click at [86, 966] on button "button" at bounding box center [80, 972] width 46 height 46
click at [289, 973] on button "button" at bounding box center [285, 972] width 46 height 46
click at [443, 972] on button "button" at bounding box center [439, 972] width 46 height 46
click at [86, 971] on button "button" at bounding box center [80, 972] width 46 height 46
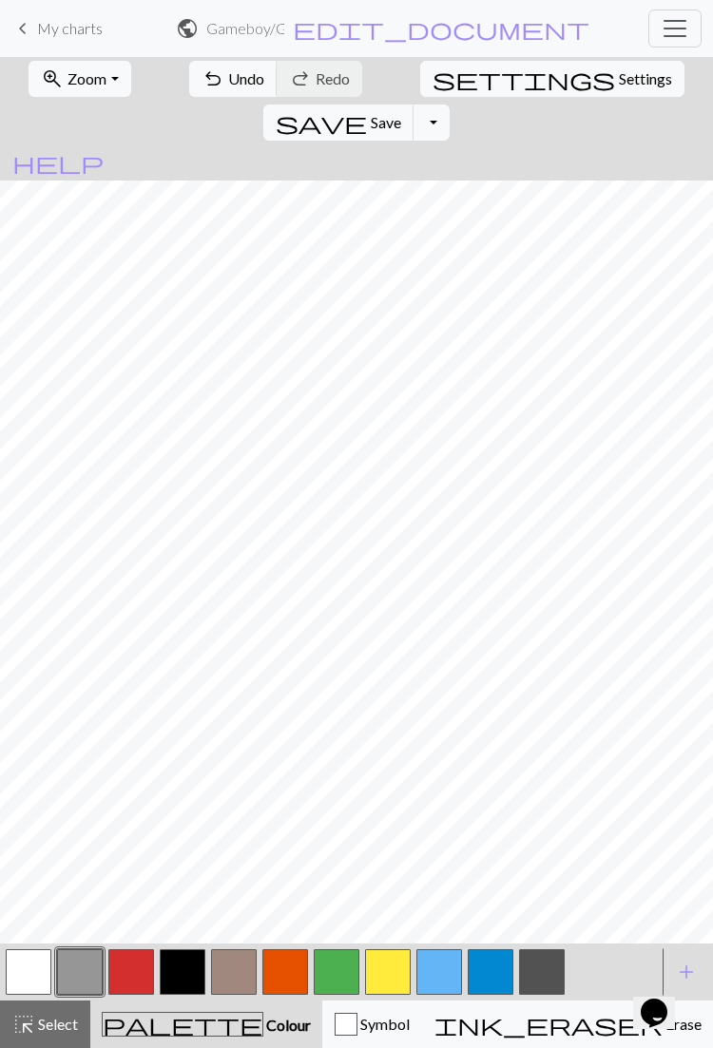
click at [285, 968] on button "button" at bounding box center [285, 972] width 46 height 46
click at [90, 962] on button "button" at bounding box center [80, 972] width 46 height 46
click at [440, 968] on button "button" at bounding box center [439, 972] width 46 height 46
click at [288, 967] on button "button" at bounding box center [285, 972] width 46 height 46
click at [445, 968] on button "button" at bounding box center [439, 972] width 46 height 46
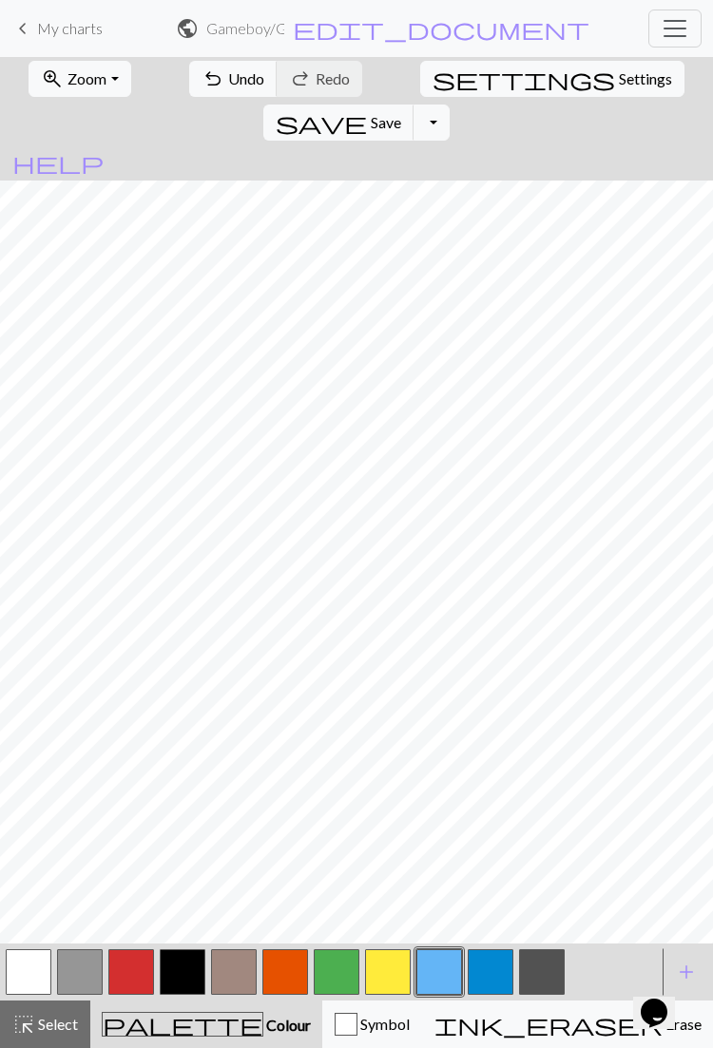
click at [79, 965] on button "button" at bounding box center [80, 972] width 46 height 46
click at [384, 967] on button "button" at bounding box center [388, 972] width 46 height 46
click at [290, 965] on button "button" at bounding box center [285, 972] width 46 height 46
click at [427, 976] on button "button" at bounding box center [439, 972] width 46 height 46
click at [292, 982] on button "button" at bounding box center [285, 972] width 46 height 46
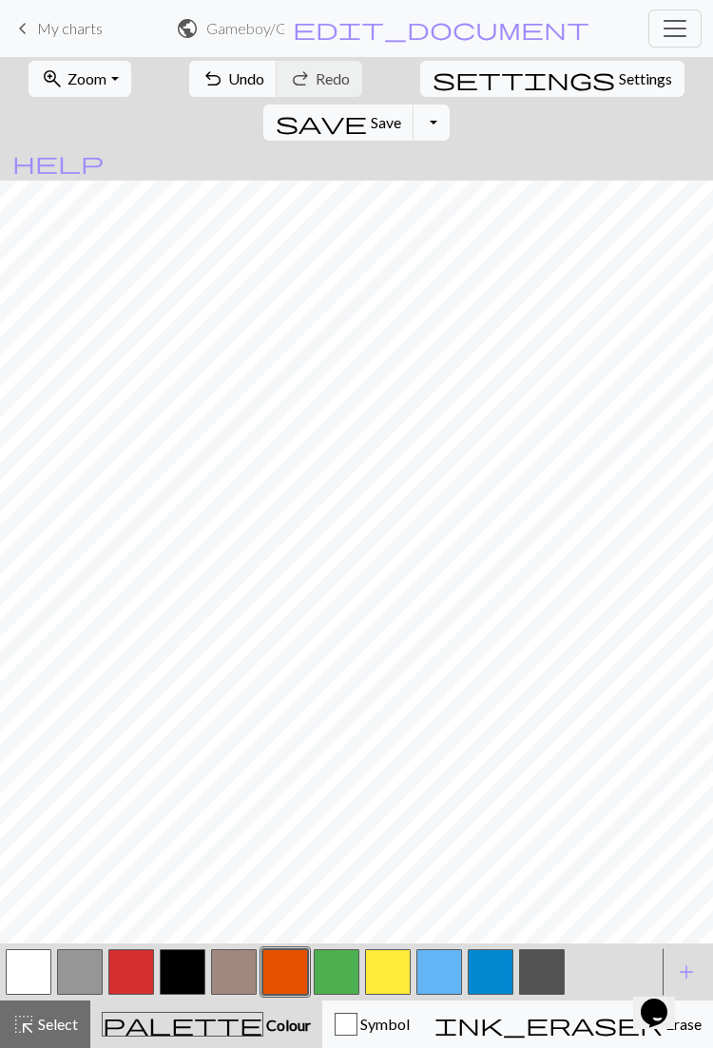
click at [379, 975] on button "button" at bounding box center [388, 972] width 46 height 46
click at [44, 965] on button "button" at bounding box center [29, 972] width 46 height 46
click at [337, 964] on button "button" at bounding box center [337, 972] width 46 height 46
click at [427, 972] on button "button" at bounding box center [439, 972] width 46 height 46
click at [183, 974] on button "button" at bounding box center [183, 972] width 46 height 46
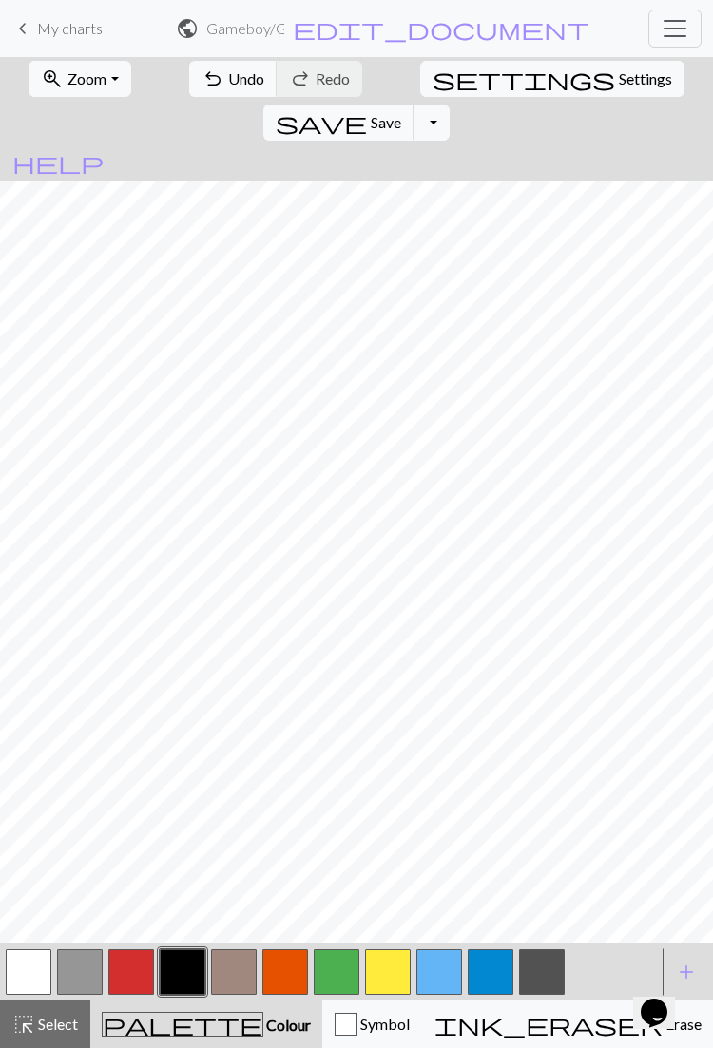
click at [39, 961] on button "button" at bounding box center [29, 972] width 46 height 46
click at [184, 967] on button "button" at bounding box center [183, 972] width 46 height 46
click at [136, 967] on button "button" at bounding box center [131, 972] width 46 height 46
click at [41, 980] on button "button" at bounding box center [29, 972] width 46 height 46
click at [136, 969] on button "button" at bounding box center [131, 972] width 46 height 46
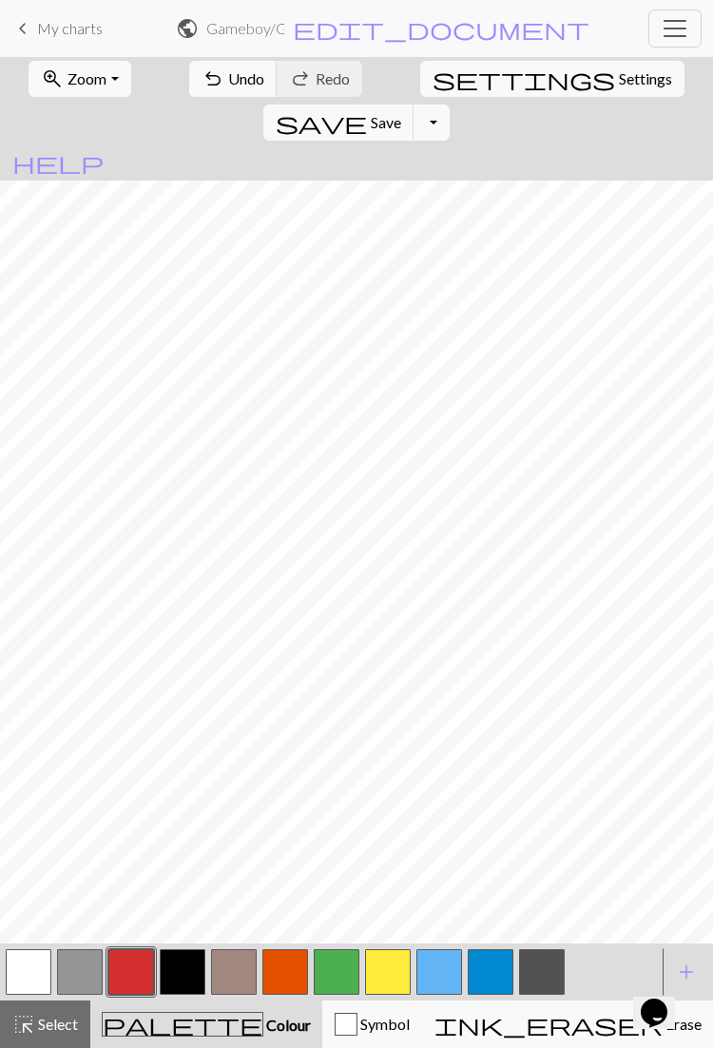
click at [42, 970] on button "button" at bounding box center [29, 972] width 46 height 46
click at [142, 964] on button "button" at bounding box center [131, 972] width 46 height 46
click at [30, 977] on button "button" at bounding box center [29, 972] width 46 height 46
click at [136, 978] on button "button" at bounding box center [131, 972] width 46 height 46
click at [38, 975] on button "button" at bounding box center [29, 972] width 46 height 46
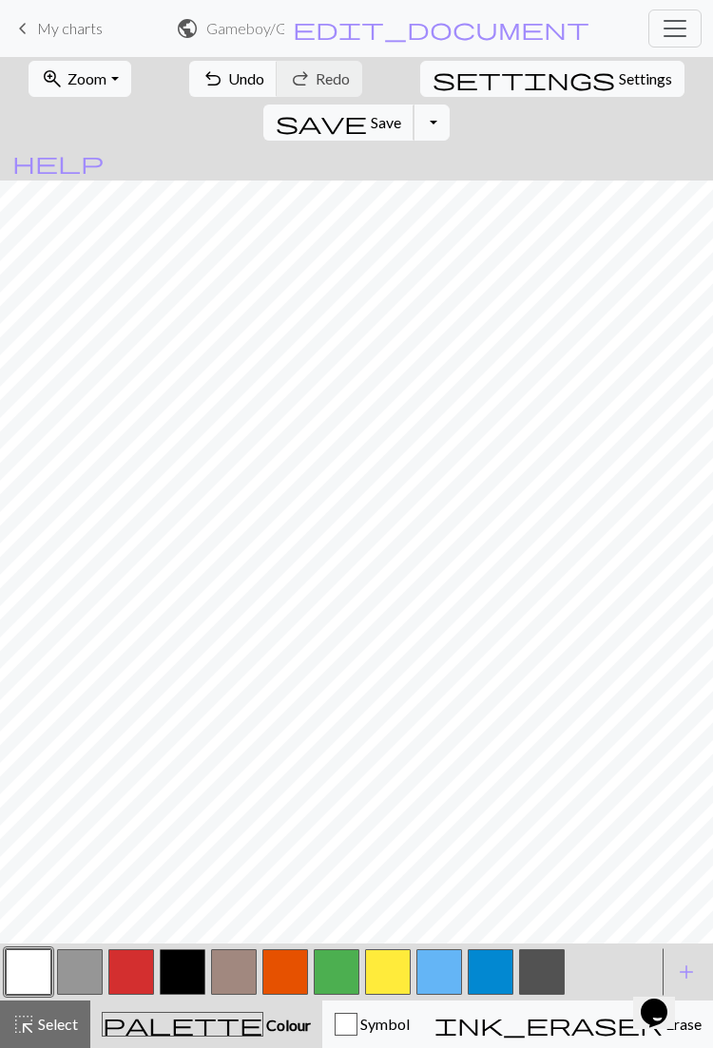
click at [401, 113] on span "Save" at bounding box center [386, 122] width 30 height 18
